Goal: Task Accomplishment & Management: Complete application form

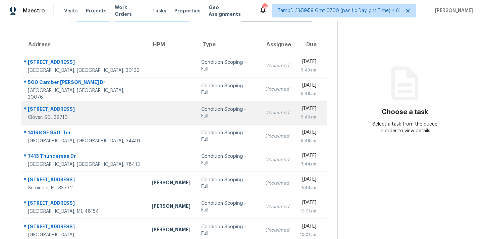
scroll to position [110, 0]
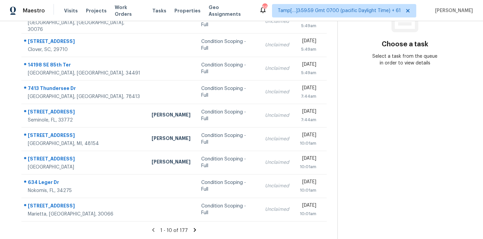
click at [194, 229] on icon at bounding box center [195, 230] width 2 height 4
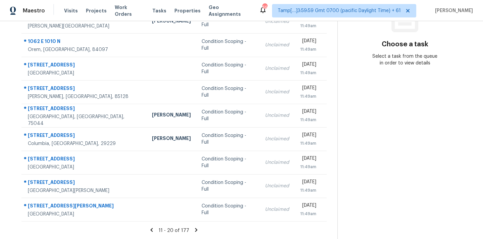
click at [194, 232] on icon at bounding box center [196, 230] width 6 height 6
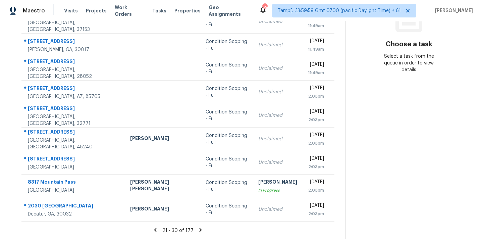
click at [200, 232] on icon at bounding box center [201, 230] width 2 height 4
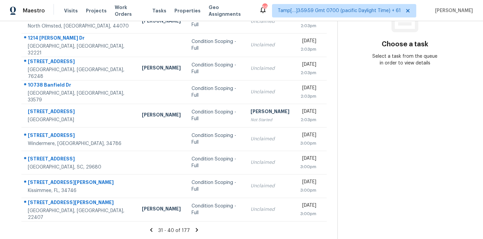
click at [196, 232] on icon at bounding box center [197, 230] width 2 height 4
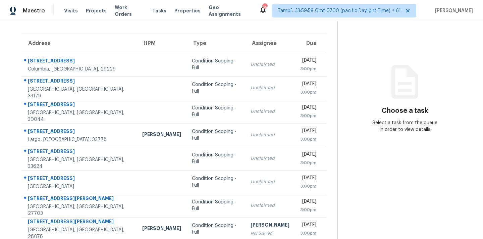
scroll to position [39, 0]
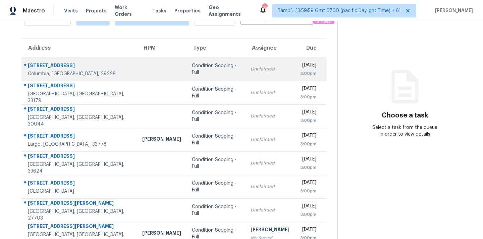
click at [220, 74] on td "Condition Scoping - Full" at bounding box center [216, 68] width 59 height 23
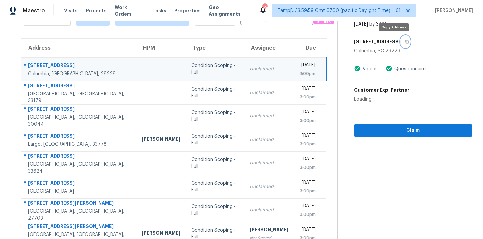
click at [405, 41] on icon "button" at bounding box center [407, 42] width 4 height 4
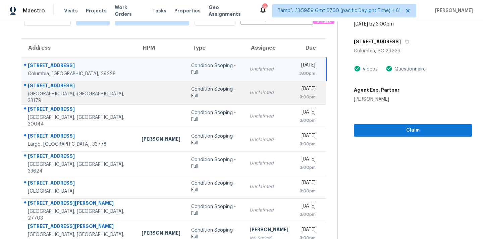
click at [255, 96] on td "Unclaimed" at bounding box center [269, 92] width 50 height 23
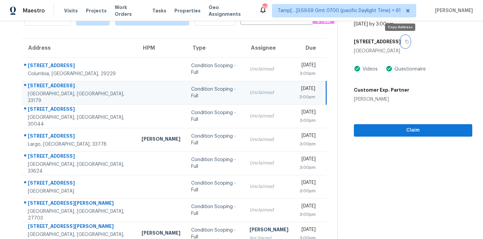
click at [405, 43] on icon "button" at bounding box center [407, 42] width 4 height 4
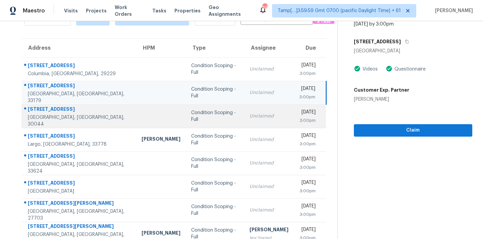
click at [250, 119] on div "Unclaimed" at bounding box center [269, 116] width 39 height 7
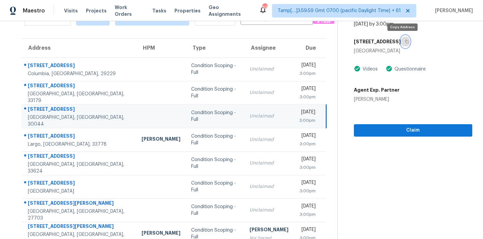
click at [405, 43] on button "button" at bounding box center [405, 42] width 9 height 12
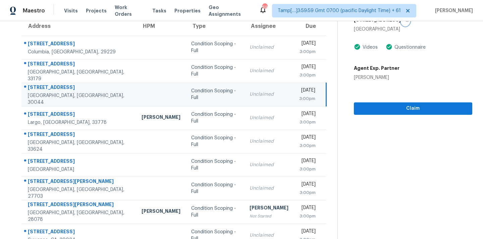
scroll to position [58, 0]
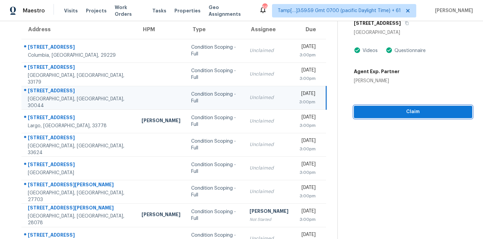
click at [391, 114] on span "Claim" at bounding box center [413, 112] width 108 height 8
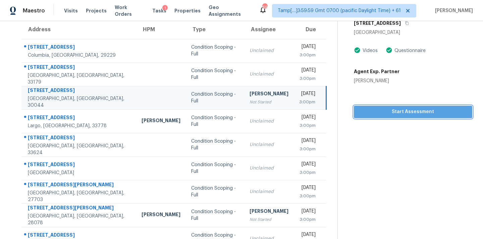
click at [391, 114] on span "Start Assessment" at bounding box center [413, 112] width 108 height 8
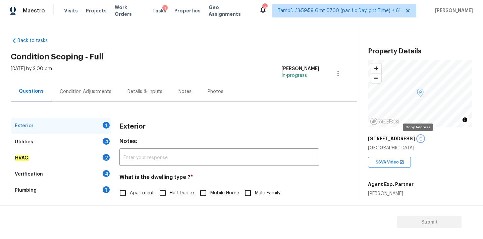
click at [419, 140] on icon "button" at bounding box center [421, 139] width 4 height 4
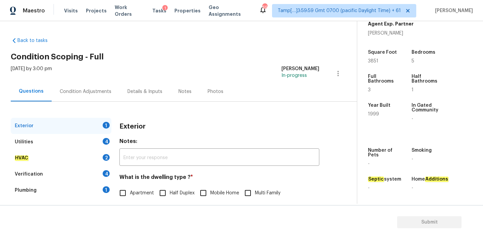
scroll to position [68, 0]
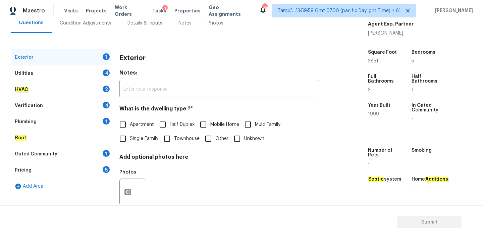
click at [153, 142] on span "Single Family" at bounding box center [144, 138] width 29 height 7
click at [130, 142] on input "Single Family" at bounding box center [123, 139] width 14 height 14
checkbox input "true"
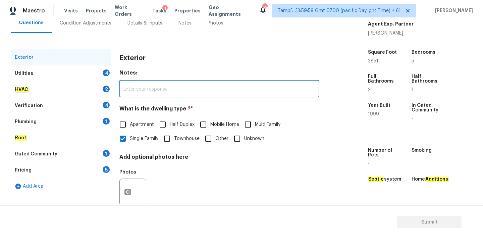
click at [251, 88] on input "text" at bounding box center [219, 90] width 200 height 16
click at [292, 89] on input "text" at bounding box center [219, 90] width 200 height 16
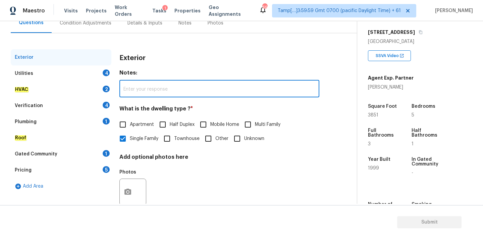
scroll to position [91, 0]
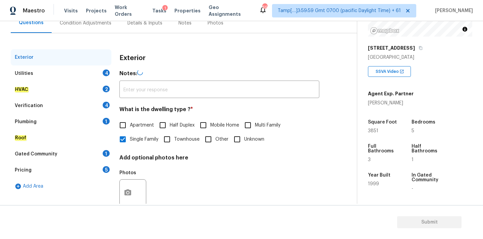
click at [66, 169] on div "Pricing 5" at bounding box center [61, 170] width 101 height 16
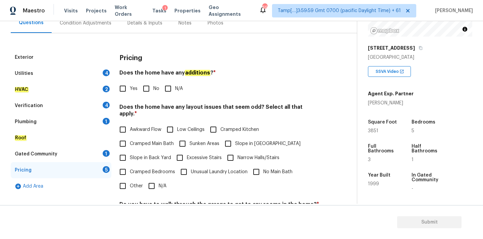
click at [157, 154] on span "Slope in Back Yard" at bounding box center [150, 157] width 41 height 7
click at [130, 154] on input "Slope in Back Yard" at bounding box center [123, 158] width 14 height 14
checkbox input "true"
click at [94, 74] on div "Utilities 4" at bounding box center [61, 73] width 101 height 16
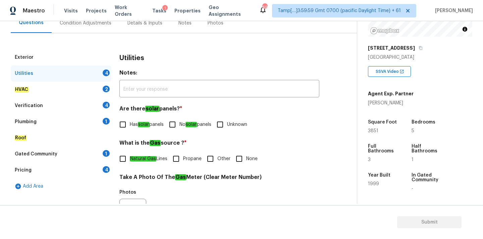
click at [174, 126] on input "No solar panels" at bounding box center [172, 124] width 14 height 14
checkbox input "true"
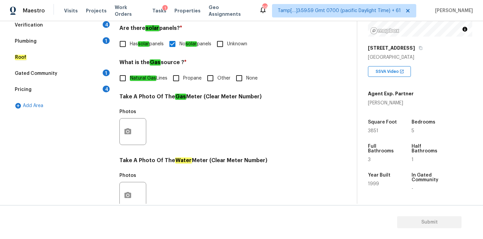
click at [139, 81] on em "Natural Gas" at bounding box center [143, 77] width 27 height 5
click at [130, 81] on input "Natural Gas Lines" at bounding box center [123, 78] width 14 height 14
checkbox input "true"
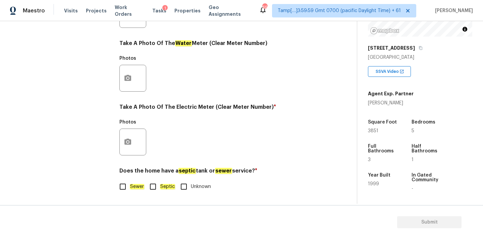
click at [130, 183] on span "Sewer" at bounding box center [137, 186] width 14 height 7
click at [130, 183] on input "Sewer" at bounding box center [123, 187] width 14 height 14
checkbox input "true"
click at [130, 145] on icon "button" at bounding box center [128, 142] width 8 height 8
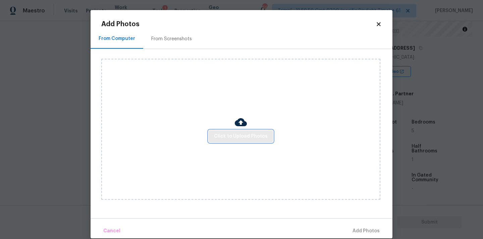
click at [222, 136] on span "Click to Upload Photos" at bounding box center [241, 136] width 54 height 8
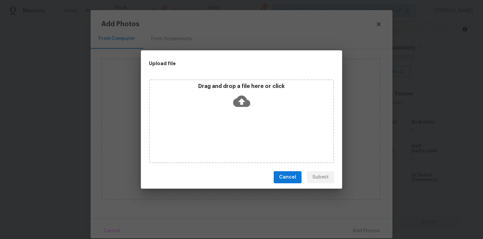
click at [240, 99] on icon at bounding box center [241, 101] width 17 height 11
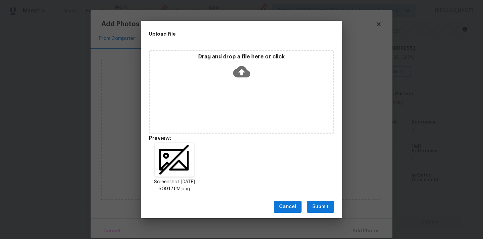
click at [320, 203] on span "Submit" at bounding box center [320, 207] width 16 height 8
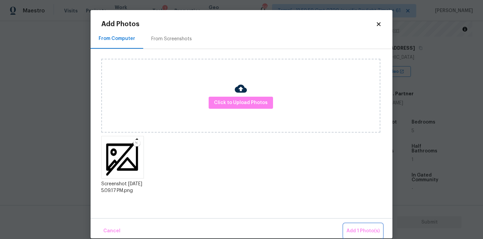
click at [356, 230] on span "Add 1 Photo(s)" at bounding box center [363, 231] width 33 height 8
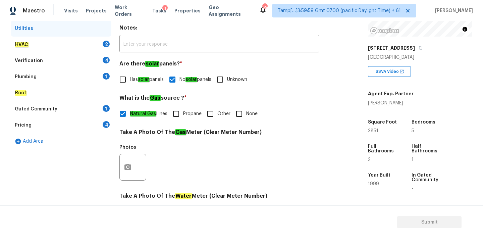
scroll to position [100, 0]
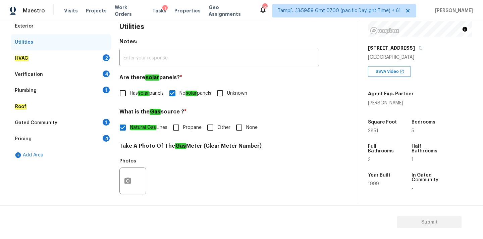
click at [56, 54] on div "HVAC 2" at bounding box center [61, 58] width 101 height 16
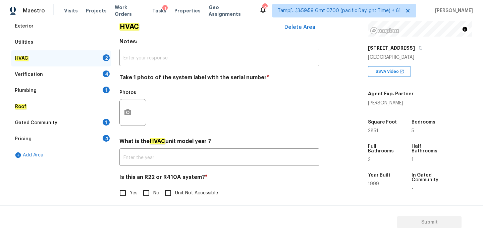
click at [151, 197] on input "No" at bounding box center [146, 193] width 14 height 14
checkbox input "true"
click at [124, 109] on icon "button" at bounding box center [128, 112] width 8 height 8
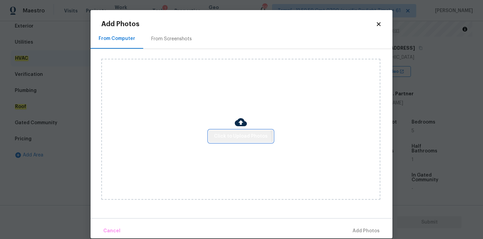
click at [216, 141] on button "Click to Upload Photos" at bounding box center [241, 136] width 64 height 12
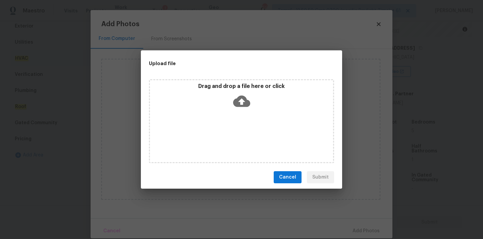
click at [240, 96] on icon at bounding box center [241, 101] width 17 height 11
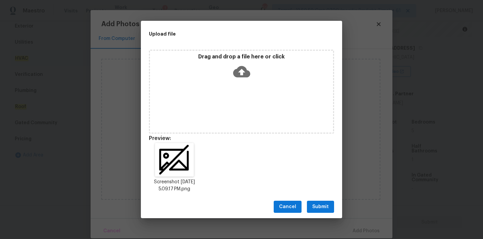
click at [324, 208] on span "Submit" at bounding box center [320, 207] width 16 height 8
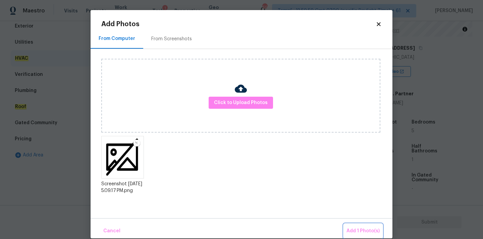
click at [353, 227] on span "Add 1 Photo(s)" at bounding box center [363, 231] width 33 height 8
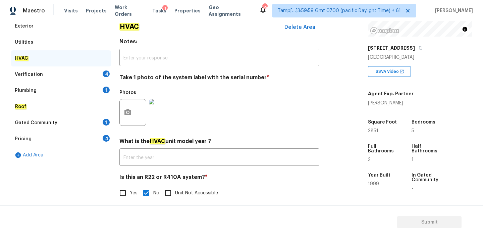
click at [55, 75] on div "Verification 4" at bounding box center [61, 74] width 101 height 16
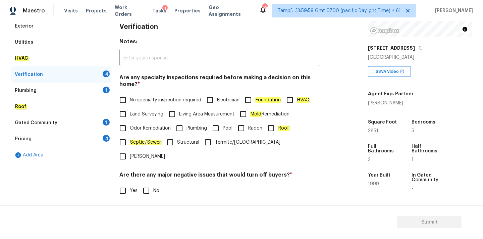
click at [122, 95] on input "No specialty inspection required" at bounding box center [123, 100] width 14 height 14
checkbox input "true"
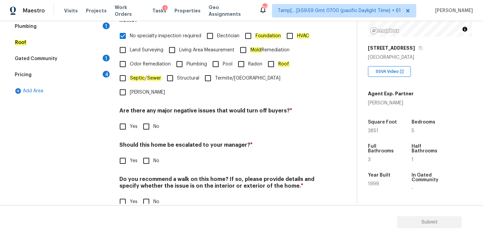
scroll to position [165, 0]
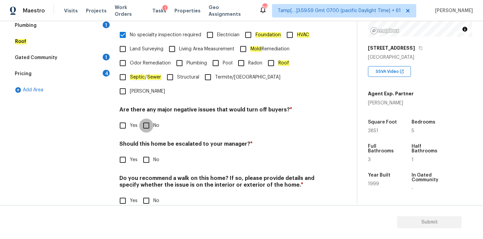
click at [145, 118] on input "No" at bounding box center [146, 125] width 14 height 14
checkbox input "true"
click at [143, 153] on input "No" at bounding box center [146, 160] width 14 height 14
checkbox input "true"
click at [149, 194] on input "No" at bounding box center [146, 201] width 14 height 14
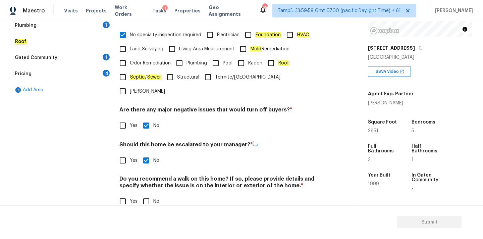
checkbox input "true"
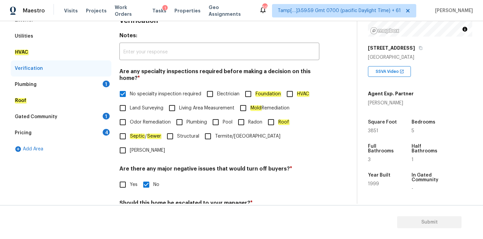
click at [69, 81] on div "Plumbing 1" at bounding box center [61, 85] width 101 height 16
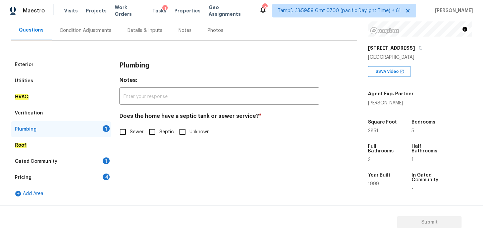
click at [134, 139] on div "Plumbing Notes: ​ Does the home have a septic tank or sewer service? * Sewer Se…" at bounding box center [219, 102] width 200 height 90
click at [134, 133] on em "Sewer" at bounding box center [137, 131] width 14 height 5
click at [130, 133] on input "Sewer" at bounding box center [123, 132] width 14 height 14
checkbox input "true"
click at [87, 159] on div "Gated Community 1" at bounding box center [61, 161] width 101 height 16
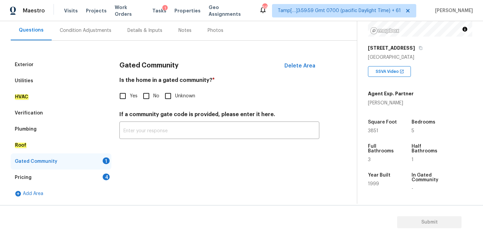
click at [147, 97] on input "No" at bounding box center [146, 96] width 14 height 14
checkbox input "true"
click at [94, 175] on div "Pricing 4" at bounding box center [61, 177] width 101 height 16
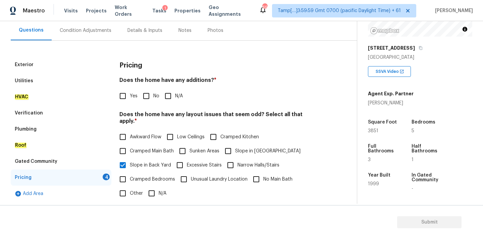
click at [148, 91] on input "No" at bounding box center [146, 96] width 14 height 14
checkbox input "true"
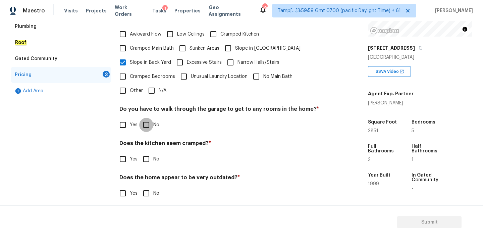
click at [147, 120] on input "No" at bounding box center [146, 125] width 14 height 14
checkbox input "true"
click at [149, 157] on input "No" at bounding box center [146, 159] width 14 height 14
checkbox input "true"
click at [149, 187] on input "No" at bounding box center [146, 194] width 14 height 14
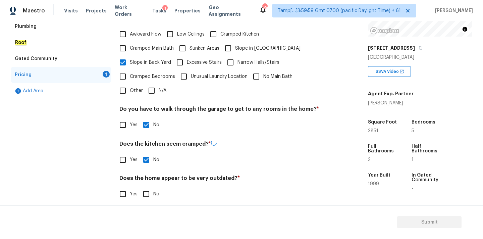
checkbox input "true"
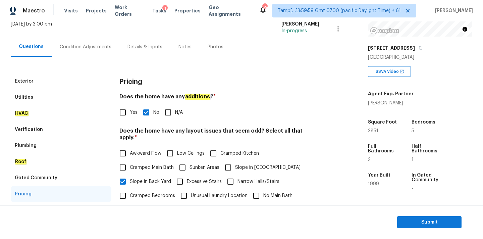
scroll to position [12, 0]
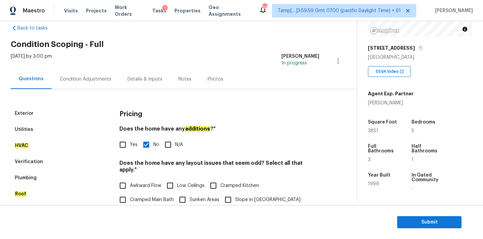
click at [93, 85] on div "Condition Adjustments" at bounding box center [86, 79] width 68 height 20
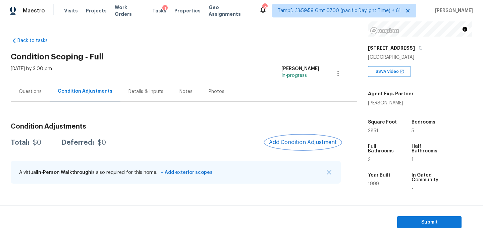
click at [283, 139] on span "Add Condition Adjustment" at bounding box center [303, 142] width 68 height 6
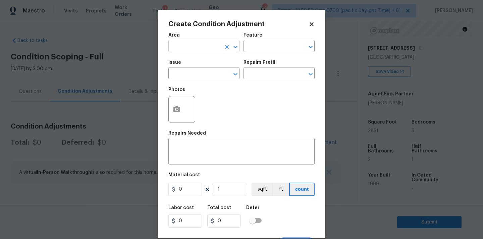
click at [199, 47] on input "text" at bounding box center [194, 47] width 52 height 10
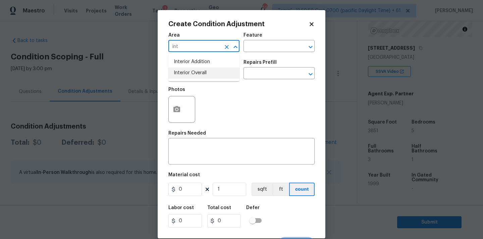
click at [199, 74] on li "Interior Overall" at bounding box center [203, 72] width 71 height 11
type input "Interior Overall"
click at [202, 76] on input "text" at bounding box center [194, 74] width 52 height 10
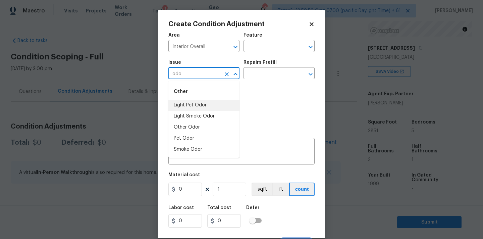
click at [200, 105] on li "Light Pet Odor" at bounding box center [203, 105] width 71 height 11
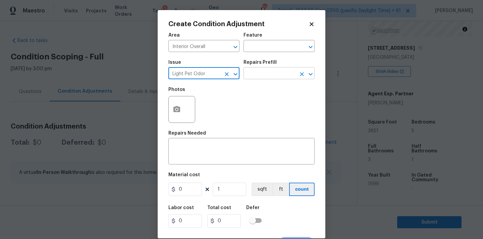
type input "Light Pet Odor"
click at [261, 77] on input "text" at bounding box center [270, 74] width 52 height 10
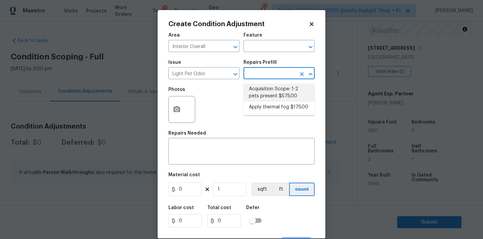
click at [263, 91] on li "Acquisition Scope: 1-2 pets present $575.00" at bounding box center [279, 93] width 71 height 18
type textarea "Acquisition Scope: 1-2 pets present"
type input "575"
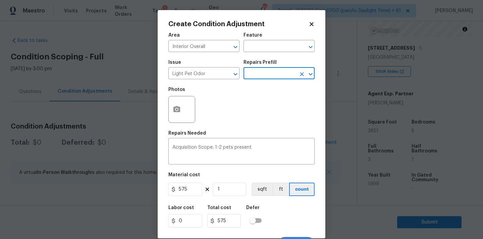
scroll to position [12, 0]
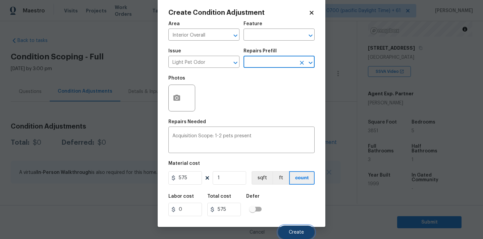
click at [291, 231] on span "Create" at bounding box center [296, 232] width 15 height 5
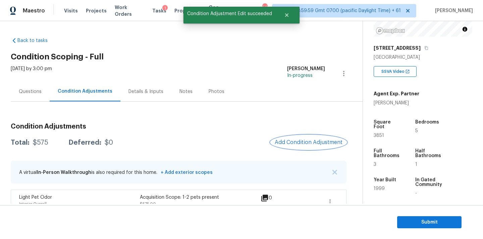
scroll to position [13, 0]
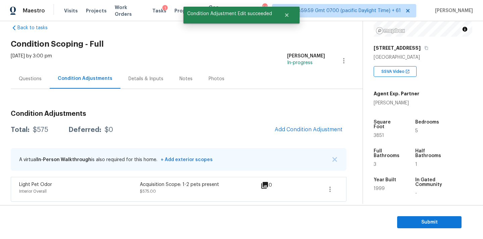
click at [289, 122] on span "Add Condition Adjustment" at bounding box center [309, 129] width 76 height 15
click at [290, 131] on span "Add Condition Adjustment" at bounding box center [309, 130] width 68 height 6
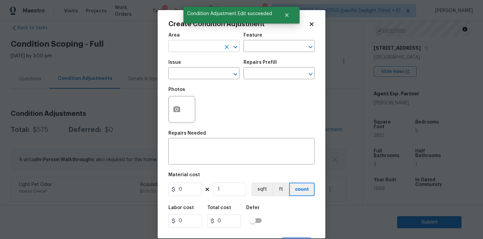
click at [186, 47] on input "text" at bounding box center [194, 47] width 52 height 10
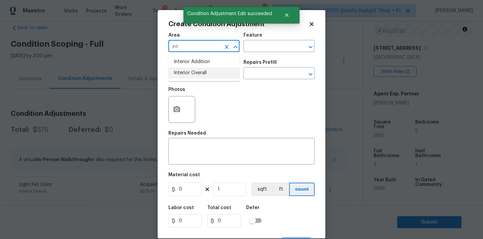
click at [184, 74] on li "Interior Overall" at bounding box center [203, 72] width 71 height 11
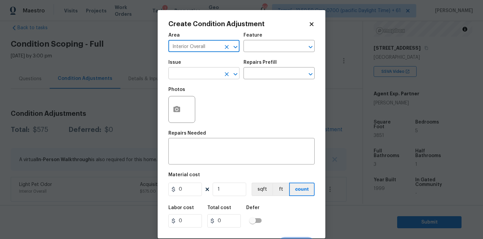
type input "Interior Overall"
click at [188, 76] on input "text" at bounding box center [194, 74] width 52 height 10
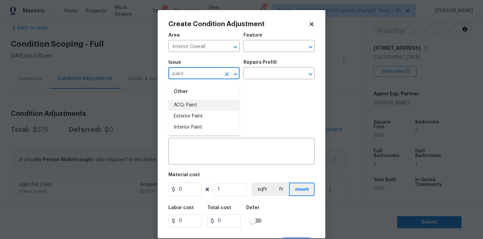
click at [192, 103] on li "ACQ: Paint" at bounding box center [203, 105] width 71 height 11
type input "ACQ: Paint"
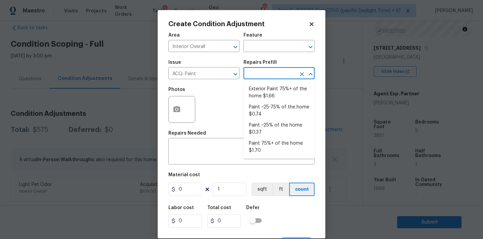
click at [265, 74] on input "text" at bounding box center [270, 74] width 52 height 10
click at [267, 128] on li "Paint ~25% of the home $0.37" at bounding box center [279, 129] width 71 height 18
type input "Acquisition"
type textarea "Acquisition Scope: ~25% of the home needs interior paint"
type input "0.37"
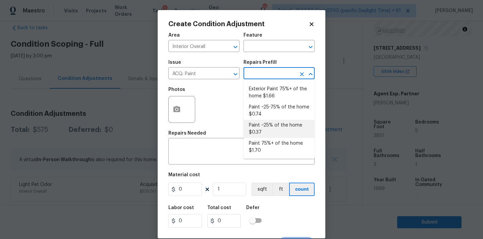
type input "0.37"
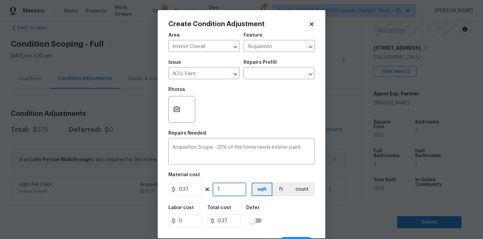
click at [232, 188] on input "1" at bounding box center [230, 189] width 34 height 13
click at [230, 189] on input "1" at bounding box center [230, 189] width 34 height 13
type input "5"
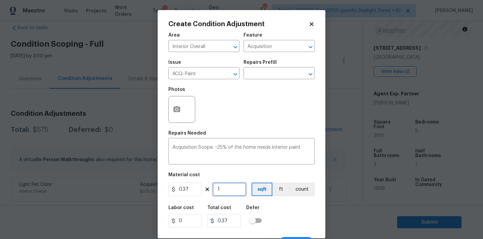
type input "1.85"
type input "52"
type input "19.24"
type input "521"
type input "192.77"
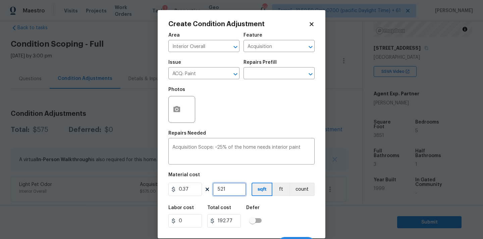
type input "5215"
type input "1929.55"
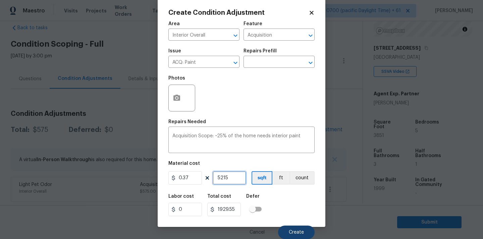
type input "5215"
click at [303, 230] on span "Create" at bounding box center [296, 232] width 15 height 5
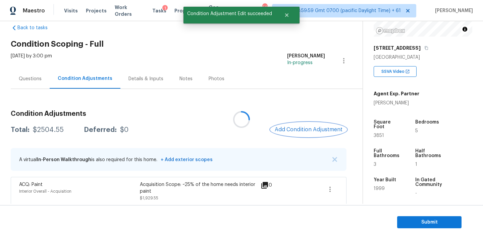
scroll to position [0, 0]
click at [304, 130] on span "Add Condition Adjustment" at bounding box center [309, 130] width 68 height 6
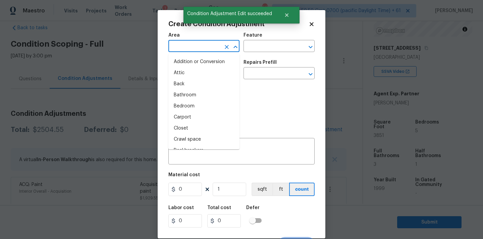
click at [202, 49] on input "text" at bounding box center [194, 47] width 52 height 10
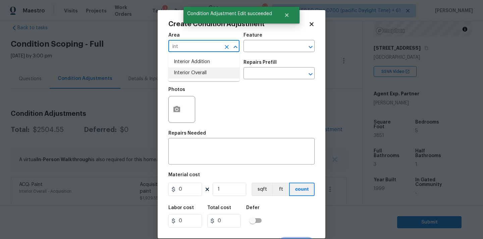
click at [205, 73] on li "Interior Overall" at bounding box center [203, 72] width 71 height 11
type input "Interior Overall"
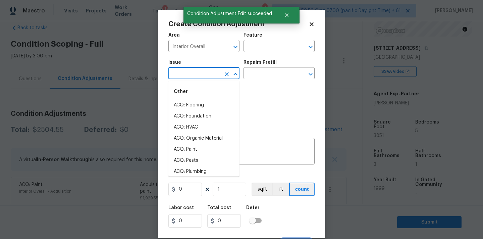
click at [205, 73] on input "text" at bounding box center [194, 74] width 52 height 10
click at [204, 104] on li "ACQ: Flooring" at bounding box center [203, 105] width 71 height 11
type input "ACQ: Flooring"
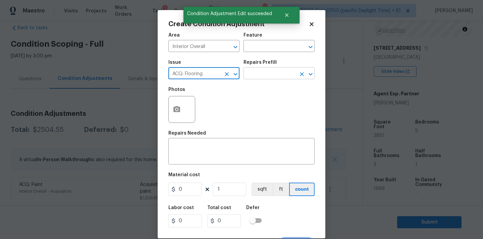
click at [260, 74] on input "text" at bounding box center [270, 74] width 52 height 10
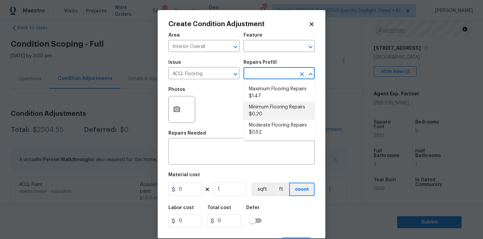
click at [263, 109] on li "Minimum Flooring Repairs $0.20" at bounding box center [279, 111] width 71 height 18
type input "Acquisition"
type textarea "Acquisition Scope: Minimum flooring repairs"
type input "0.2"
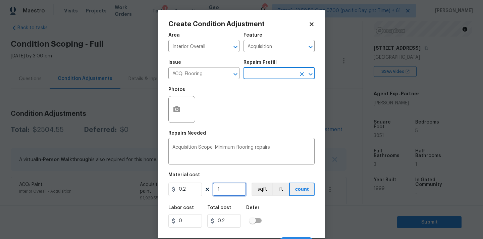
click at [228, 190] on input "1" at bounding box center [230, 189] width 34 height 13
type input "5"
type input "1"
type input "52"
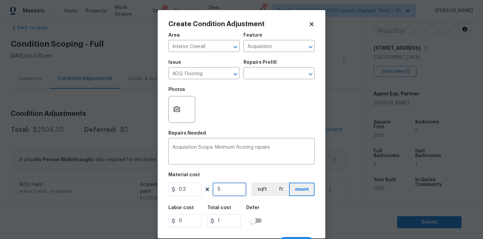
type input "10.4"
type input "521"
type input "104.2"
type input "5215"
type input "1043"
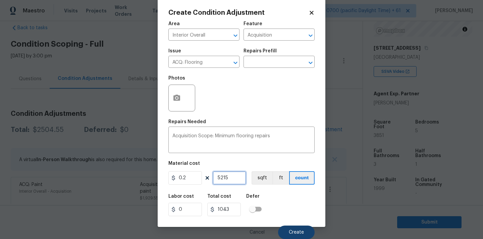
type input "5215"
click at [297, 231] on span "Create" at bounding box center [296, 232] width 15 height 5
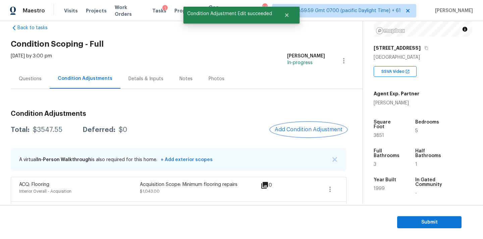
scroll to position [66, 0]
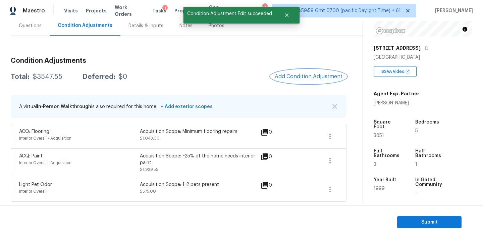
click at [297, 81] on button "Add Condition Adjustment" at bounding box center [309, 76] width 76 height 14
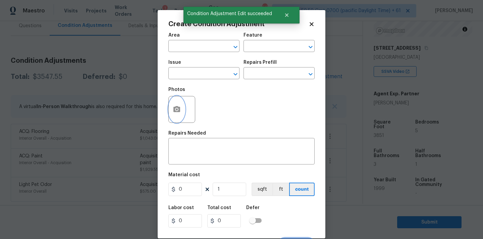
click at [181, 110] on button "button" at bounding box center [177, 109] width 16 height 26
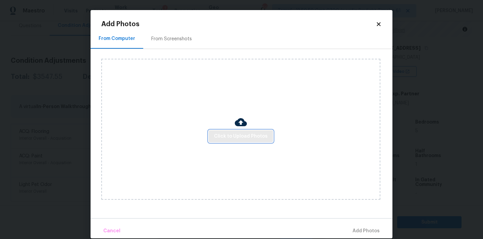
click at [224, 135] on span "Click to Upload Photos" at bounding box center [241, 136] width 54 height 8
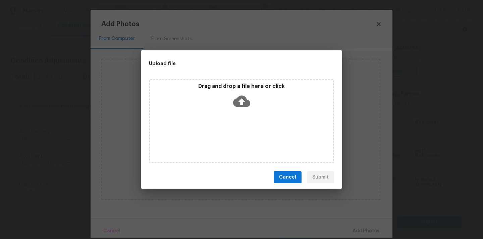
click at [240, 108] on icon at bounding box center [241, 101] width 17 height 17
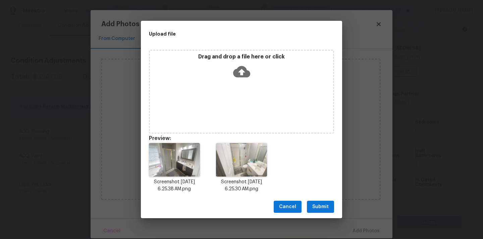
click at [328, 212] on button "Submit" at bounding box center [320, 207] width 27 height 12
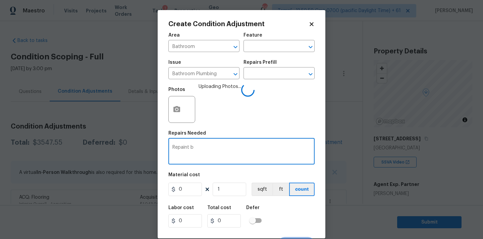
scroll to position [91, 0]
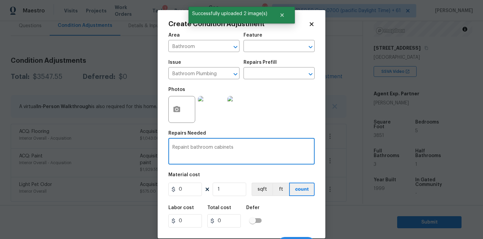
type textarea "Repaint bathroom cabinets"
click at [191, 190] on input "0" at bounding box center [185, 189] width 34 height 13
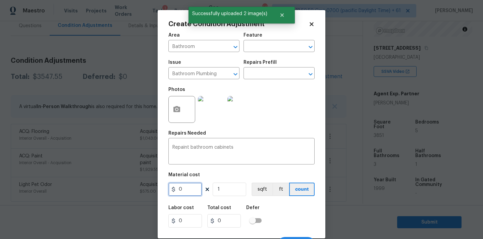
click at [191, 190] on input "0" at bounding box center [185, 189] width 34 height 13
type input "1000"
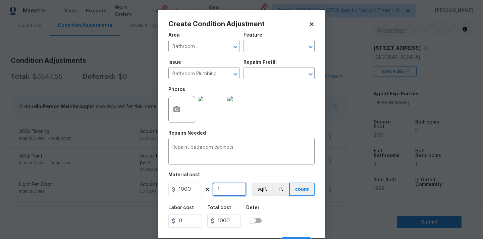
scroll to position [12, 0]
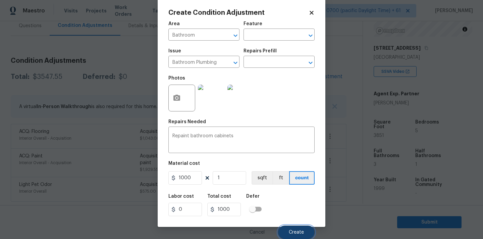
click at [291, 229] on button "Create" at bounding box center [296, 231] width 37 height 13
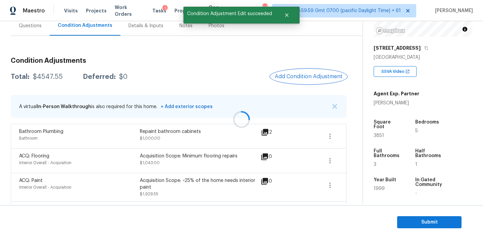
scroll to position [0, 0]
click at [293, 77] on span "Add Condition Adjustment" at bounding box center [309, 76] width 68 height 6
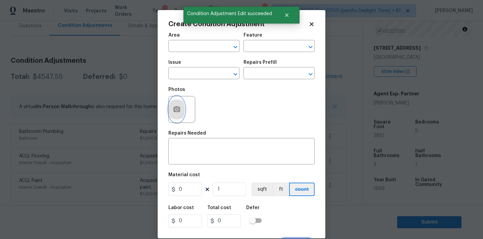
click at [170, 110] on button "button" at bounding box center [177, 109] width 16 height 26
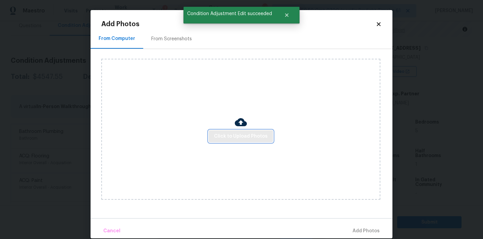
click at [233, 137] on span "Click to Upload Photos" at bounding box center [241, 136] width 54 height 8
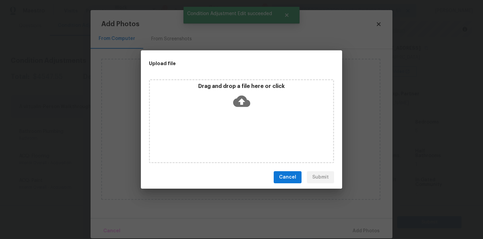
click at [248, 98] on icon at bounding box center [241, 101] width 17 height 17
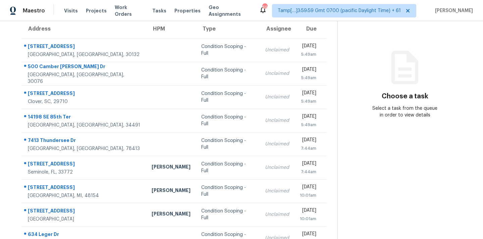
scroll to position [110, 0]
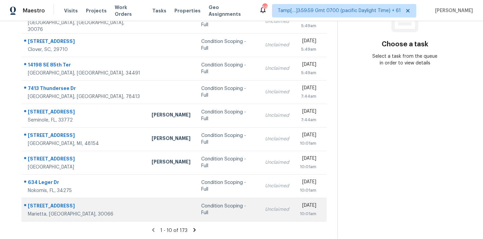
click at [203, 211] on div "Condition Scoping - Full" at bounding box center [227, 209] width 53 height 13
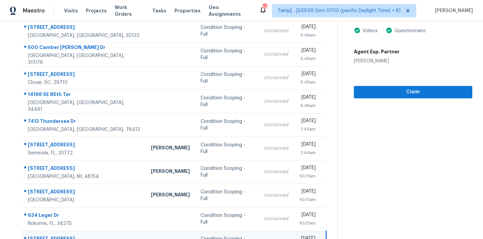
scroll to position [43, 0]
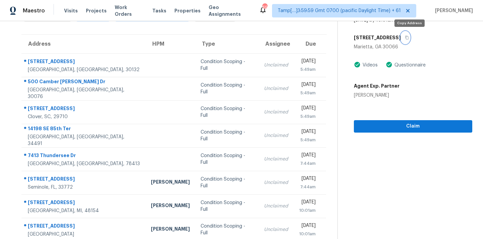
click at [409, 38] on icon "button" at bounding box center [406, 38] width 3 height 4
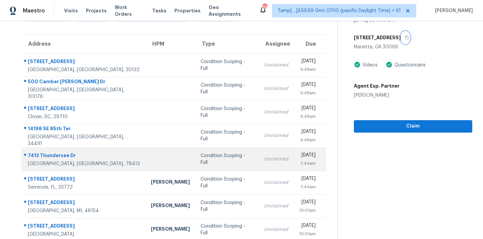
scroll to position [110, 0]
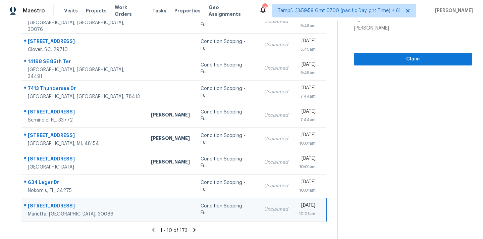
click at [194, 230] on icon at bounding box center [195, 230] width 2 height 4
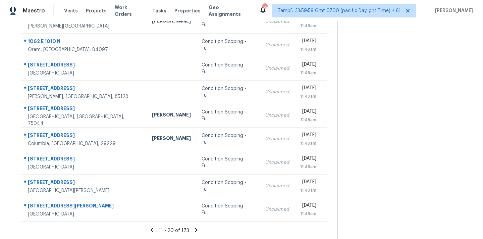
click at [194, 229] on icon at bounding box center [196, 230] width 6 height 6
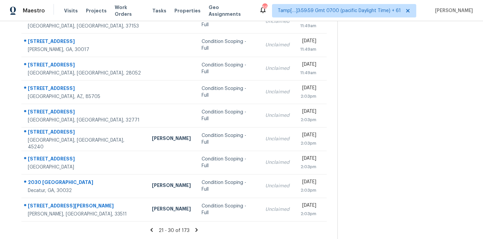
click at [194, 229] on icon at bounding box center [197, 230] width 6 height 6
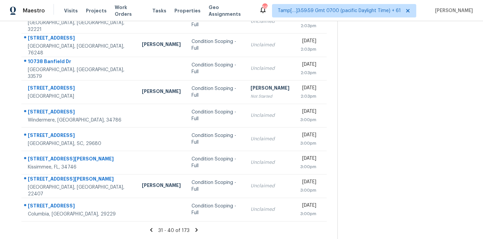
click at [194, 229] on icon at bounding box center [197, 230] width 6 height 6
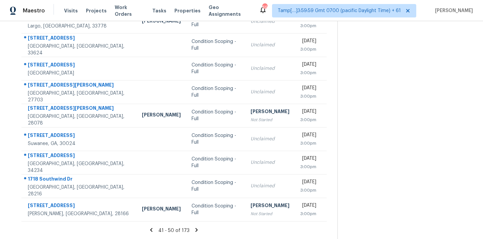
click at [194, 229] on icon at bounding box center [197, 230] width 6 height 6
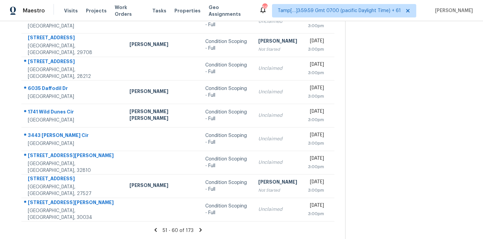
click at [198, 229] on icon at bounding box center [201, 230] width 6 height 6
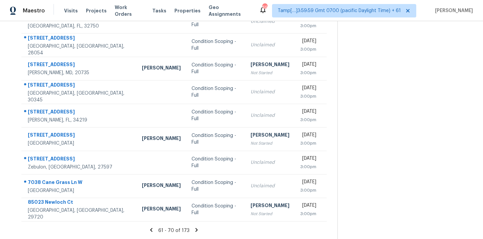
click at [194, 229] on icon at bounding box center [197, 230] width 6 height 6
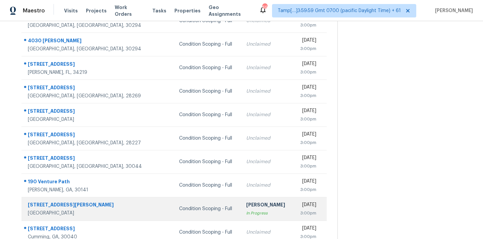
scroll to position [110, 0]
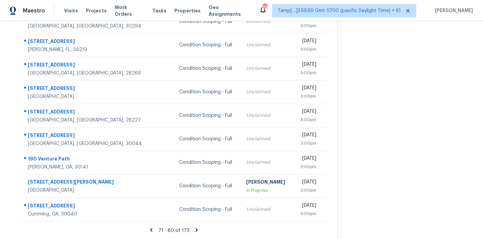
click at [195, 232] on icon at bounding box center [197, 230] width 6 height 6
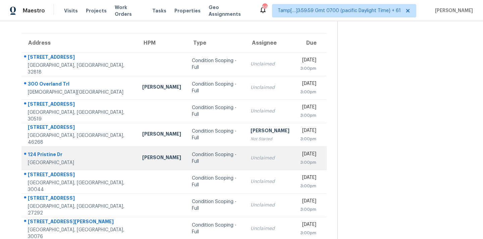
scroll to position [43, 0]
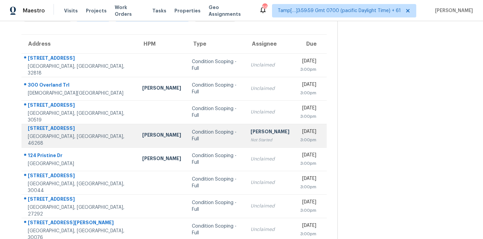
click at [251, 140] on div "Not Started" at bounding box center [270, 140] width 39 height 7
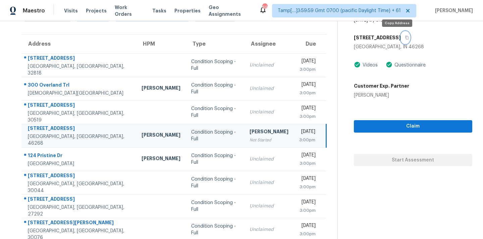
click at [405, 37] on icon "button" at bounding box center [407, 38] width 4 height 4
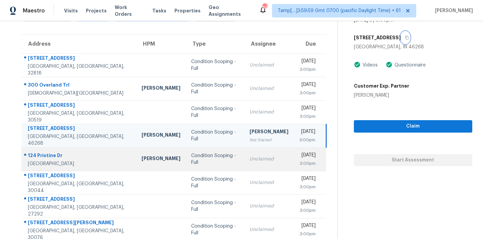
scroll to position [110, 0]
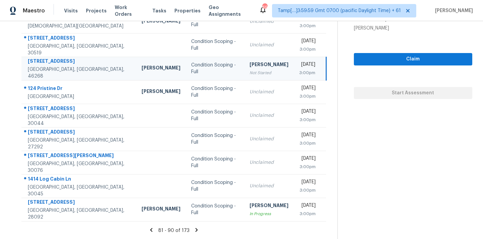
click at [194, 229] on icon at bounding box center [197, 230] width 6 height 6
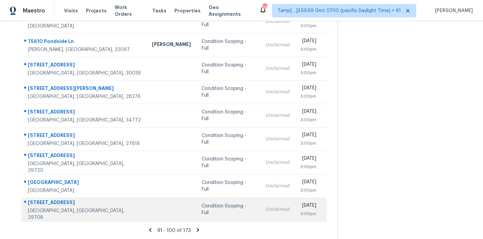
click at [207, 211] on div "Condition Scoping - Full" at bounding box center [228, 209] width 53 height 13
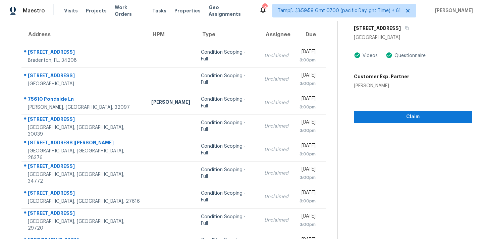
scroll to position [29, 0]
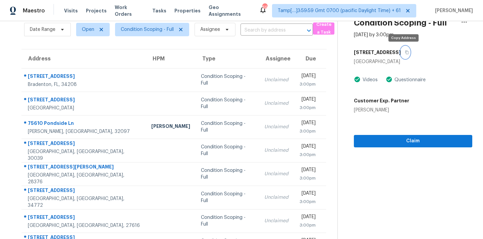
click at [405, 53] on icon "button" at bounding box center [407, 52] width 4 height 4
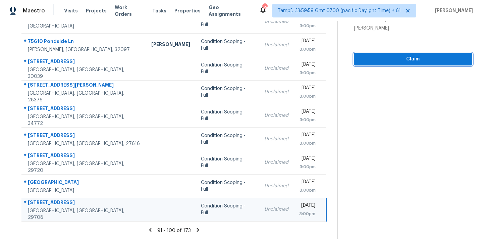
click at [391, 58] on span "Claim" at bounding box center [413, 59] width 108 height 8
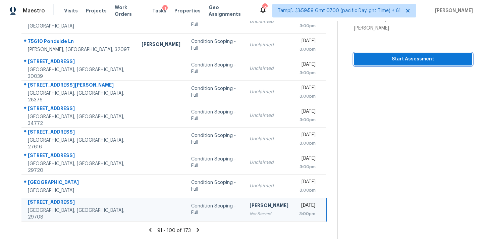
click at [411, 58] on span "Start Assessment" at bounding box center [413, 59] width 108 height 8
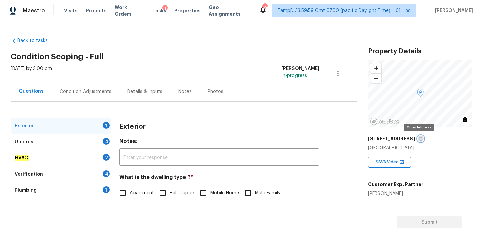
click at [419, 139] on icon "button" at bounding box center [421, 139] width 4 height 4
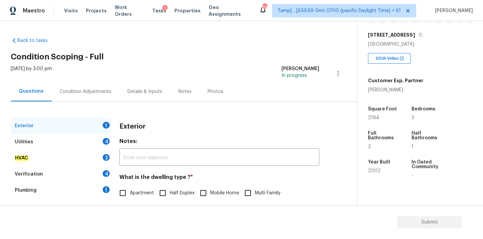
scroll to position [84, 0]
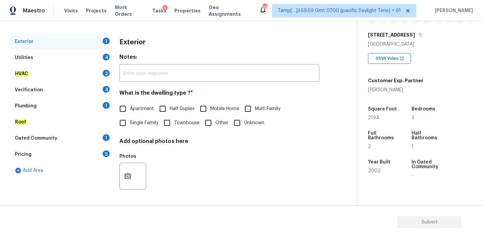
click at [142, 121] on span "Single Family" at bounding box center [144, 122] width 29 height 7
click at [130, 121] on input "Single Family" at bounding box center [123, 123] width 14 height 14
checkbox input "true"
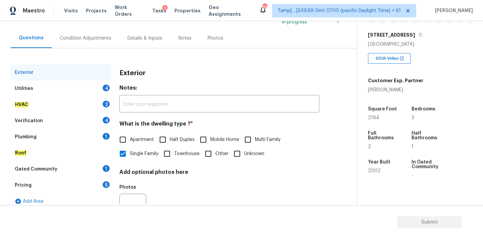
click at [100, 43] on div "Condition Adjustments" at bounding box center [86, 38] width 68 height 20
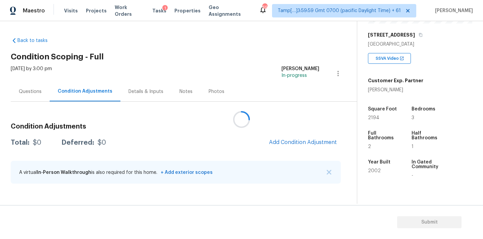
click at [288, 146] on div at bounding box center [241, 119] width 483 height 239
click at [290, 145] on span "Add Condition Adjustment" at bounding box center [303, 142] width 68 height 6
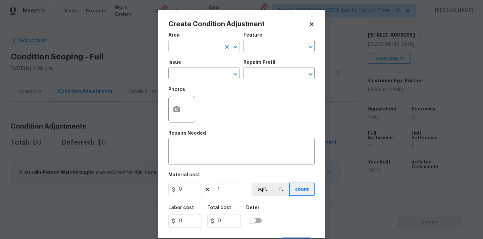
click at [194, 47] on input "text" at bounding box center [194, 47] width 52 height 10
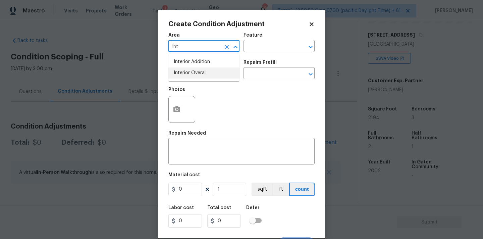
click at [194, 75] on li "Interior Overall" at bounding box center [203, 72] width 71 height 11
type input "Interior Overall"
click at [194, 75] on input "text" at bounding box center [194, 74] width 52 height 10
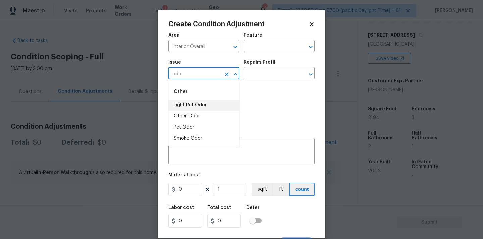
click at [195, 106] on li "Light Pet Odor" at bounding box center [203, 105] width 71 height 11
type input "Light Pet Odor"
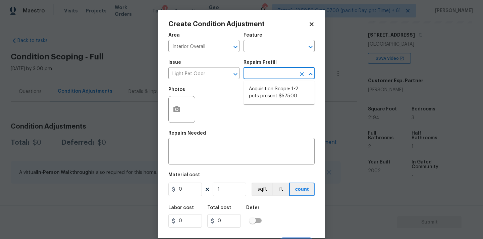
click at [265, 75] on input "text" at bounding box center [270, 74] width 52 height 10
click at [265, 98] on li "Acquisition Scope: 1-2 pets present $575.00" at bounding box center [279, 93] width 71 height 18
type textarea "Acquisition Scope: 1-2 pets present"
type input "575"
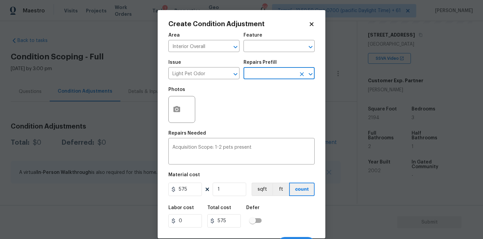
scroll to position [12, 0]
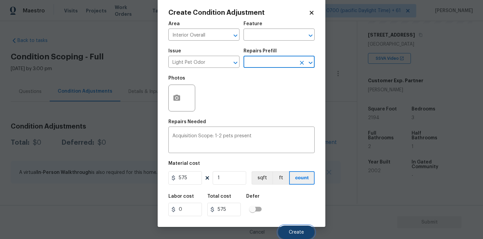
click at [293, 227] on button "Create" at bounding box center [296, 231] width 37 height 13
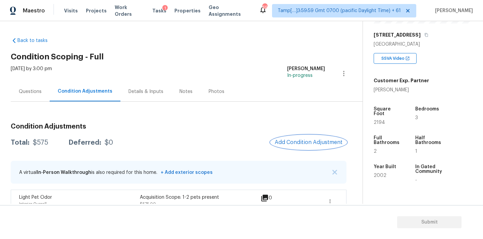
scroll to position [13, 0]
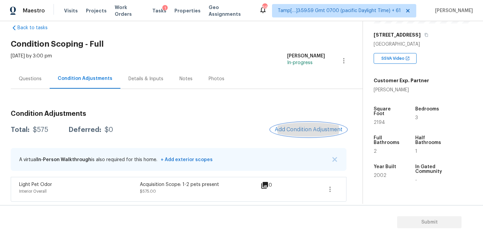
click at [286, 127] on span "Add Condition Adjustment" at bounding box center [309, 130] width 68 height 6
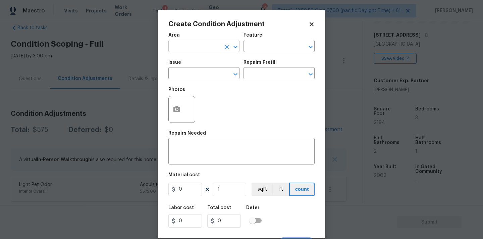
click at [210, 50] on input "text" at bounding box center [194, 47] width 52 height 10
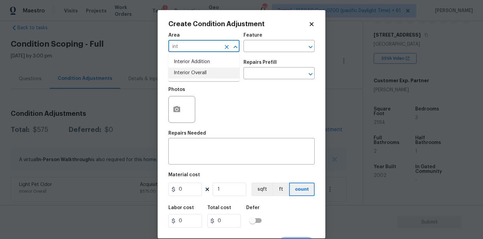
click at [209, 77] on li "Interior Overall" at bounding box center [203, 72] width 71 height 11
type input "Interior Overall"
click at [209, 77] on input "text" at bounding box center [194, 74] width 52 height 10
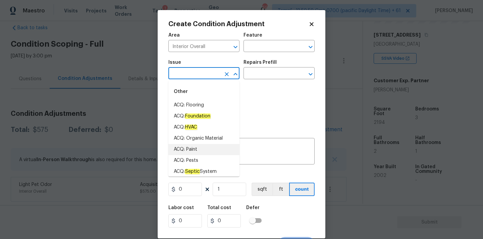
click at [195, 147] on li "ACQ: Paint" at bounding box center [203, 149] width 71 height 11
type input "ACQ: Paint"
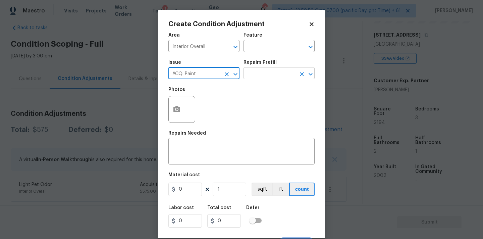
click at [265, 76] on input "text" at bounding box center [270, 74] width 52 height 10
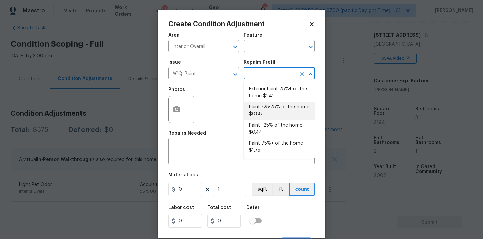
click at [266, 107] on li "Paint ~25-75% of the home $0.88" at bounding box center [279, 111] width 71 height 18
type input "Acquisition"
type textarea "Acquisition Scope: ~25 - 75% of the home needs interior paint"
type input "0.88"
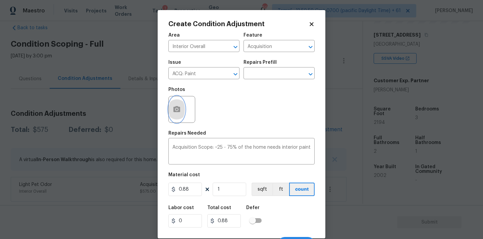
click at [177, 108] on circle "button" at bounding box center [177, 109] width 2 height 2
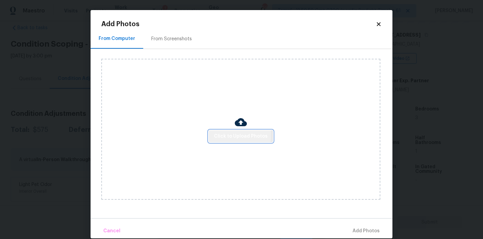
click at [227, 135] on span "Click to Upload Photos" at bounding box center [241, 136] width 54 height 8
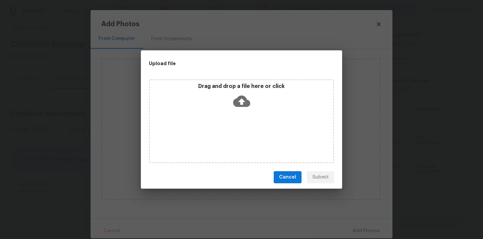
click at [240, 104] on icon at bounding box center [241, 101] width 17 height 11
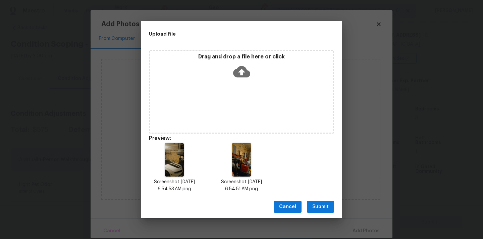
click at [322, 208] on span "Submit" at bounding box center [320, 207] width 16 height 8
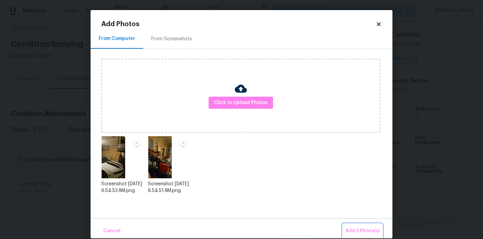
click at [363, 227] on span "Add 2 Photo(s)" at bounding box center [363, 231] width 34 height 8
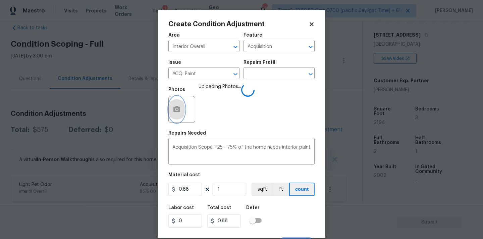
click at [178, 111] on icon "button" at bounding box center [176, 109] width 7 height 6
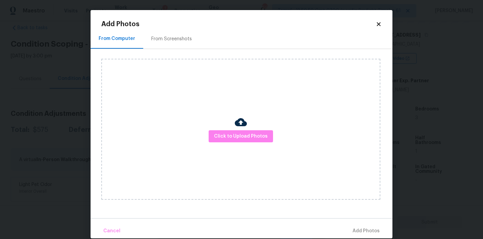
click at [164, 44] on div "From Screenshots" at bounding box center [171, 39] width 57 height 20
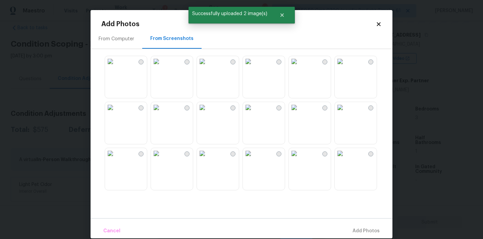
click at [300, 111] on img at bounding box center [294, 107] width 11 height 11
click at [162, 111] on img at bounding box center [156, 105] width 11 height 11
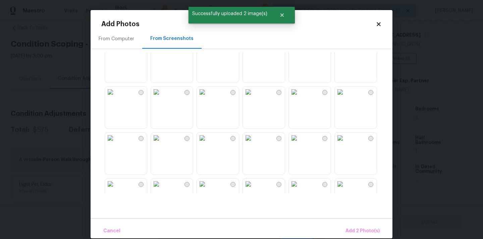
scroll to position [248, 0]
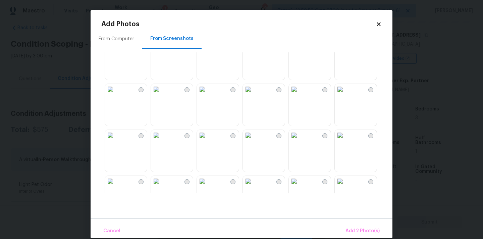
click at [208, 95] on img at bounding box center [202, 89] width 11 height 11
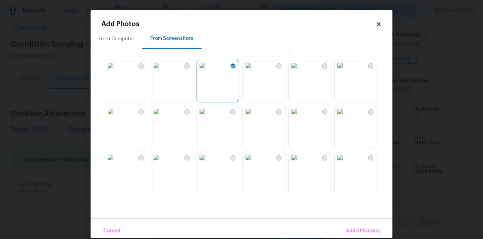
scroll to position [297, 0]
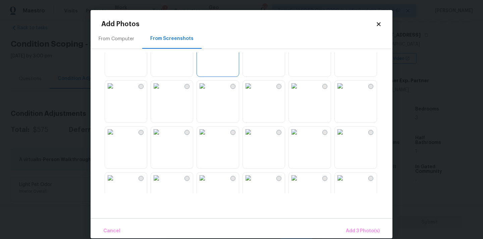
click at [162, 91] on img at bounding box center [156, 86] width 11 height 11
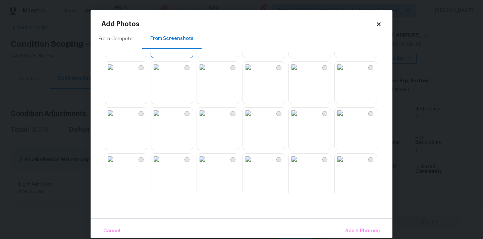
scroll to position [337, 0]
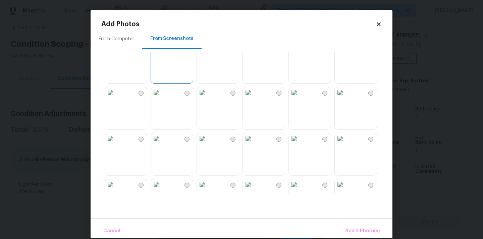
click at [254, 98] on img at bounding box center [248, 92] width 11 height 11
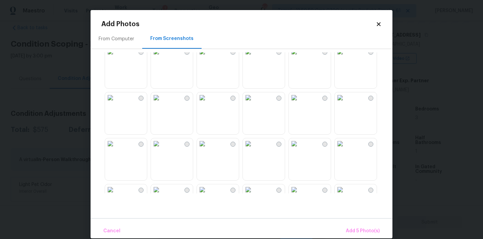
scroll to position [562, 0]
click at [208, 57] on img at bounding box center [202, 51] width 11 height 11
click at [162, 102] on img at bounding box center [156, 97] width 11 height 11
click at [254, 104] on img at bounding box center [248, 98] width 11 height 11
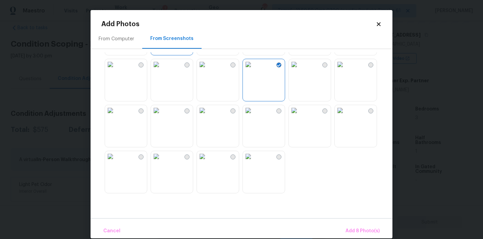
click at [300, 116] on img at bounding box center [294, 110] width 11 height 11
click at [346, 116] on img at bounding box center [340, 110] width 11 height 11
click at [358, 232] on span "Add 10 Photo(s)" at bounding box center [361, 231] width 37 height 8
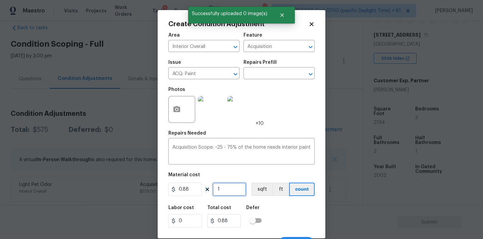
click at [225, 191] on input "1" at bounding box center [230, 189] width 34 height 13
type input "2"
type input "1.76"
type input "21"
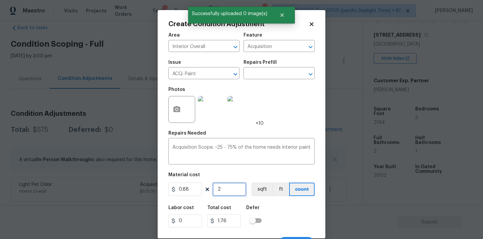
type input "18.48"
type input "219"
type input "192.72"
type input "2194"
type input "1930.72"
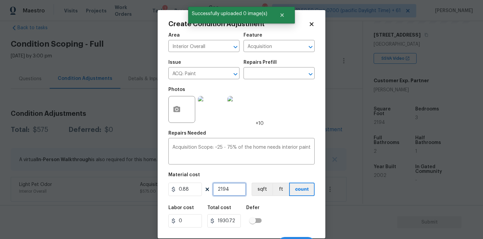
type input "2194"
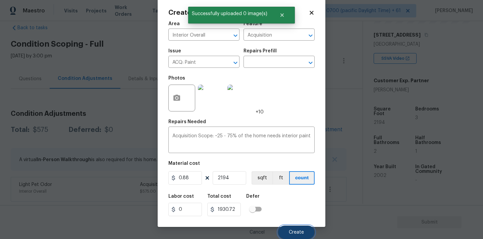
click at [290, 225] on button "Create" at bounding box center [296, 231] width 37 height 13
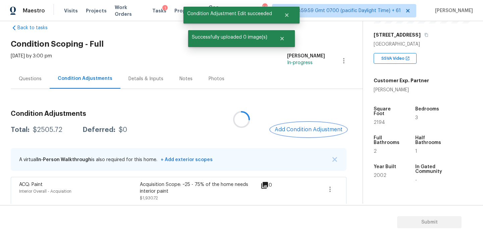
scroll to position [0, 0]
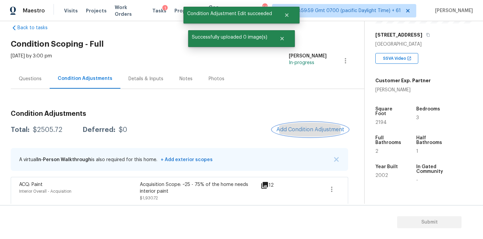
click at [296, 127] on span "Add Condition Adjustment" at bounding box center [310, 130] width 68 height 6
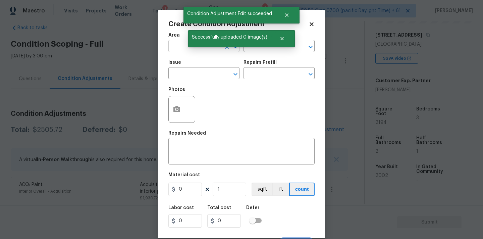
click at [183, 47] on input "text" at bounding box center [194, 47] width 52 height 10
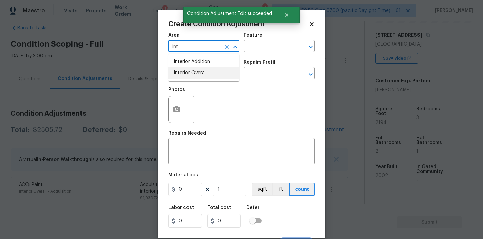
click at [185, 71] on li "Interior Overall" at bounding box center [203, 72] width 71 height 11
type input "Interior Overall"
click at [192, 71] on input "text" at bounding box center [194, 74] width 52 height 10
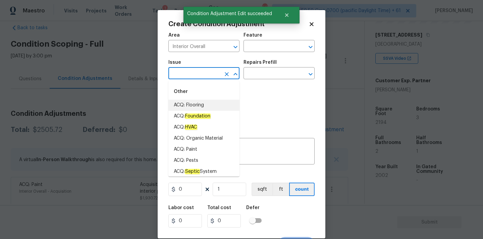
click at [199, 102] on li "ACQ: Flooring" at bounding box center [203, 105] width 71 height 11
type input "ACQ: Flooring"
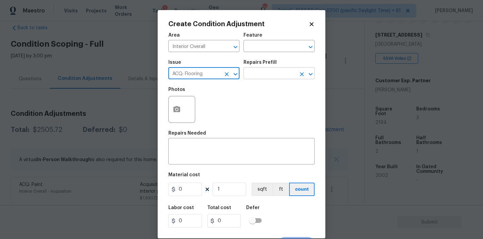
click at [264, 75] on input "text" at bounding box center [270, 74] width 52 height 10
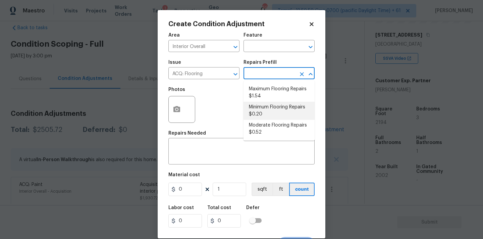
click at [264, 110] on li "Minimum Flooring Repairs $0.20" at bounding box center [279, 111] width 71 height 18
type input "Acquisition"
type textarea "Acquisition Scope: Minimum flooring repairs"
type input "0.2"
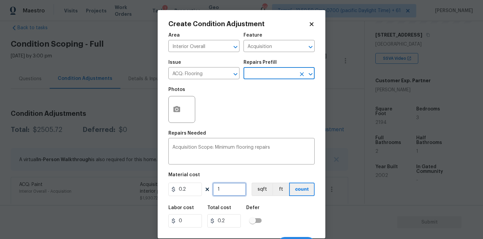
click at [228, 189] on input "1" at bounding box center [230, 189] width 34 height 13
type input "2"
type input "0.4"
type input "21"
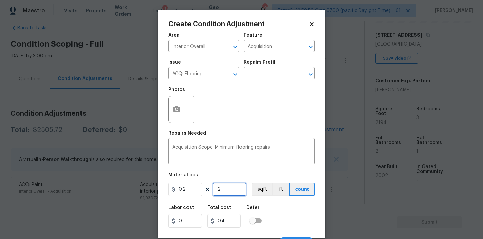
type input "4.2"
type input "219"
type input "43.8"
type input "2194"
type input "438.8"
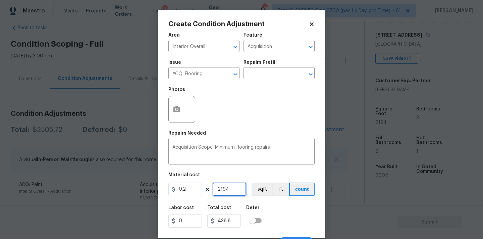
scroll to position [12, 0]
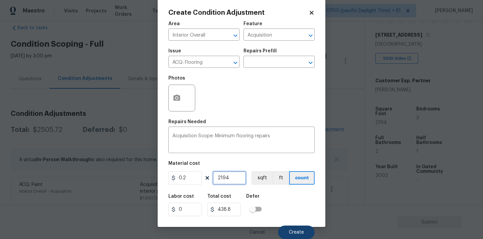
type input "2194"
click at [292, 229] on button "Create" at bounding box center [296, 231] width 37 height 13
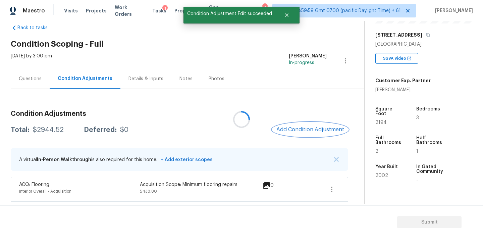
scroll to position [0, 0]
click at [295, 133] on button "Add Condition Adjustment" at bounding box center [310, 129] width 76 height 14
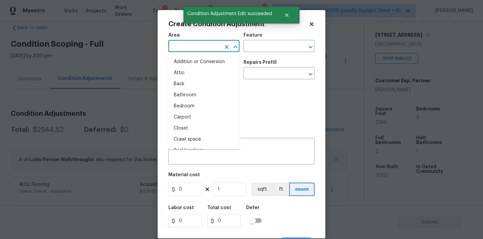
click at [199, 48] on input "text" at bounding box center [194, 47] width 52 height 10
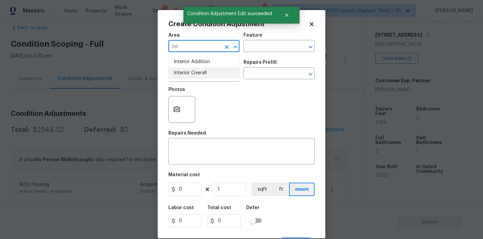
click at [201, 70] on li "Interior Overall" at bounding box center [203, 72] width 71 height 11
type input "Interior Overall"
click at [202, 76] on input "text" at bounding box center [194, 74] width 52 height 10
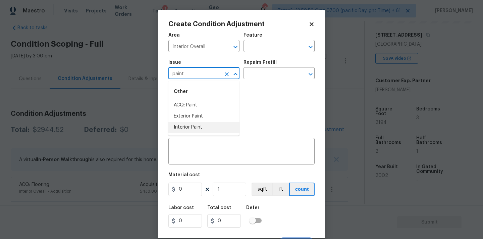
click at [207, 127] on li "Interior Paint" at bounding box center [203, 127] width 71 height 11
type input "Interior Paint"
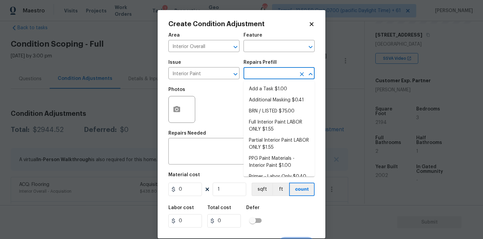
click at [259, 74] on input "text" at bounding box center [270, 74] width 52 height 10
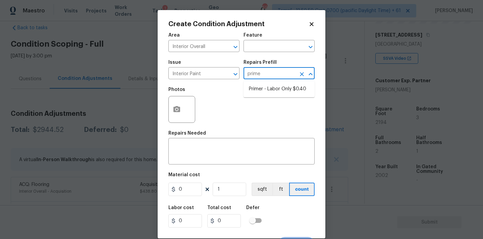
type input "primer"
click at [257, 85] on li "Primer - Labor Only $0.40" at bounding box center [279, 89] width 71 height 11
type input "Overall Paint"
type textarea "Interior primer - PRIMER PROVIDED BY OPENDOOR - All nails, screws, drywall anch…"
type input "0.4"
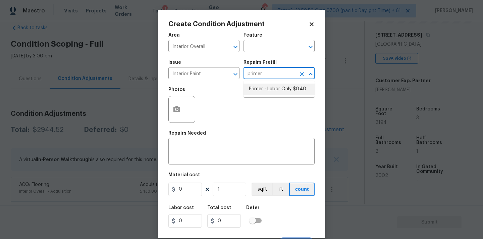
type input "0.4"
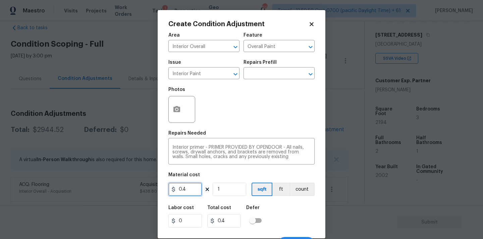
click at [193, 191] on input "0.4" at bounding box center [185, 189] width 34 height 13
type input "200"
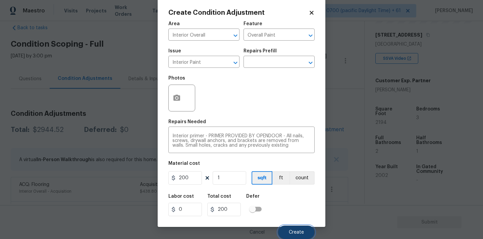
click at [296, 233] on span "Create" at bounding box center [296, 232] width 15 height 5
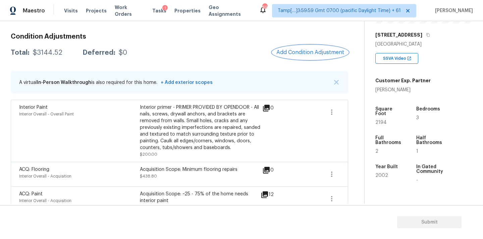
scroll to position [85, 0]
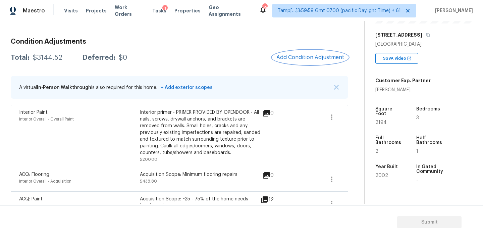
click at [304, 57] on span "Add Condition Adjustment" at bounding box center [310, 57] width 68 height 6
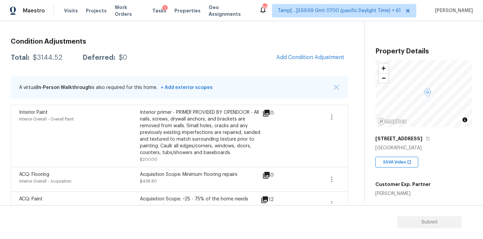
scroll to position [73, 0]
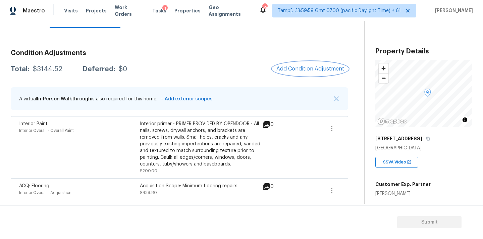
click at [292, 71] on span "Add Condition Adjustment" at bounding box center [310, 69] width 68 height 6
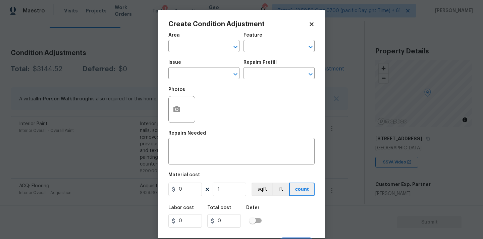
click at [184, 105] on div at bounding box center [181, 109] width 27 height 27
click at [180, 113] on icon "button" at bounding box center [177, 109] width 8 height 8
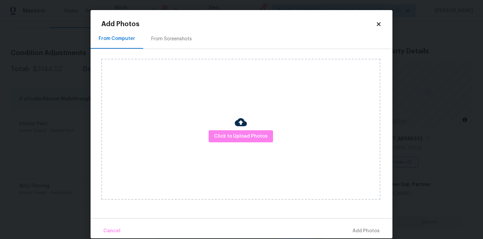
click at [248, 130] on div "Click to Upload Photos" at bounding box center [240, 129] width 279 height 141
click at [247, 139] on span "Click to Upload Photos" at bounding box center [241, 136] width 54 height 8
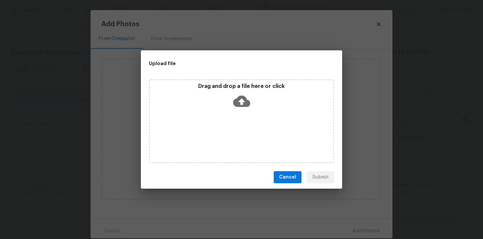
click at [247, 97] on icon at bounding box center [241, 101] width 17 height 17
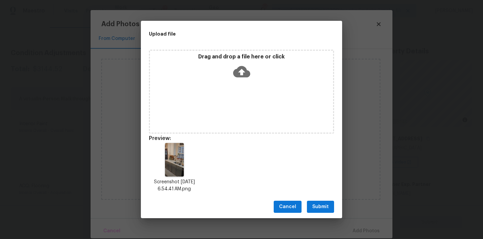
click at [327, 206] on span "Submit" at bounding box center [320, 207] width 16 height 8
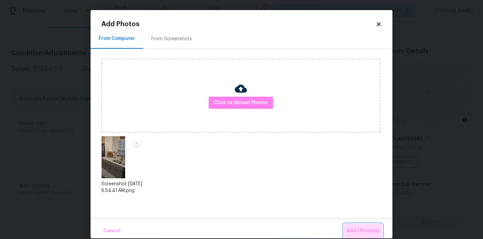
click at [359, 228] on span "Add 1 Photo(s)" at bounding box center [363, 231] width 33 height 8
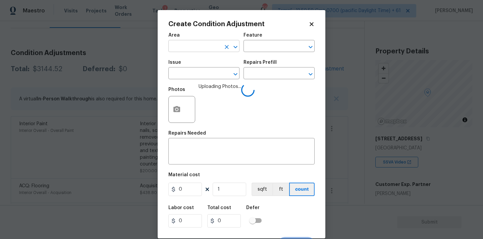
click at [201, 47] on input "text" at bounding box center [194, 47] width 52 height 10
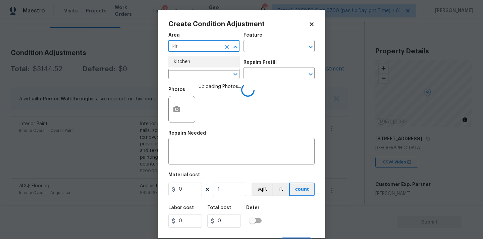
click at [193, 62] on li "Kitchen" at bounding box center [203, 61] width 71 height 11
type input "Kitchen"
click at [193, 75] on input "text" at bounding box center [194, 74] width 52 height 10
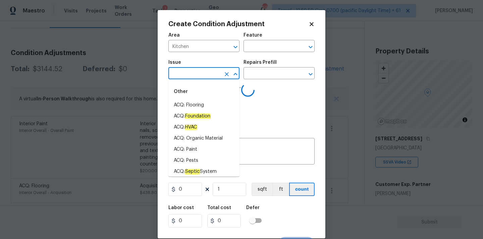
type input "k"
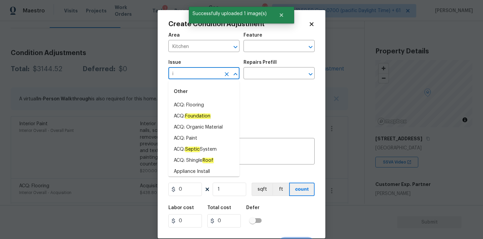
type input "it"
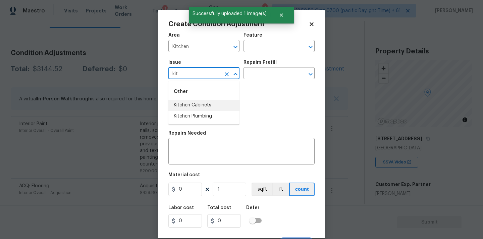
click at [200, 107] on li "Kitchen Cabinets" at bounding box center [203, 105] width 71 height 11
type input "Kitchen Cabinets"
click at [199, 148] on textarea at bounding box center [241, 152] width 138 height 14
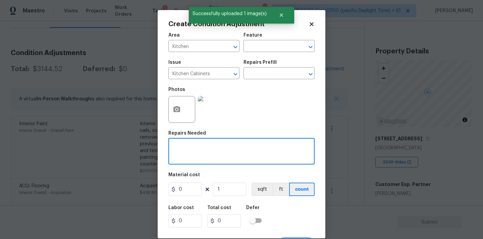
click at [196, 68] on div "Issue" at bounding box center [203, 64] width 71 height 9
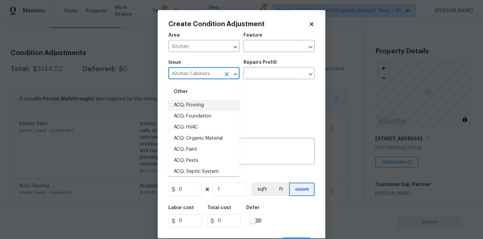
click at [196, 71] on input "Kitchen Cabinets" at bounding box center [194, 74] width 52 height 10
click at [247, 144] on div "x ​" at bounding box center [241, 152] width 146 height 25
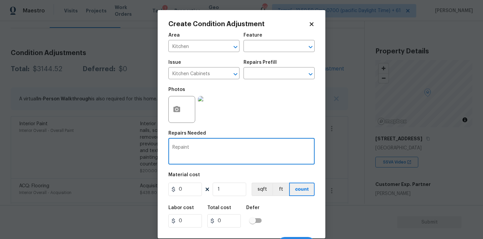
paste textarea "Kitchen Cabinets"
type textarea "Repaint Kitchen Cabinets"
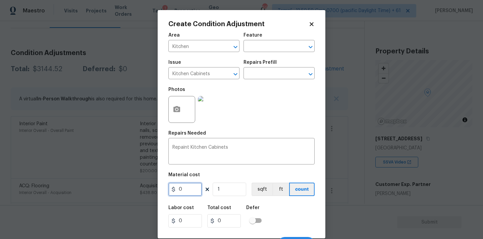
click at [191, 194] on input "0" at bounding box center [185, 189] width 34 height 13
type input "1200"
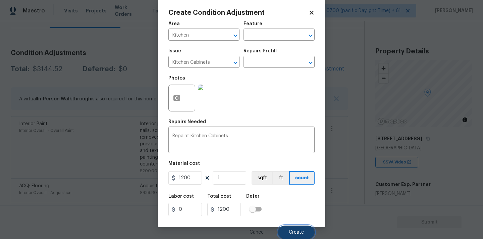
click at [286, 230] on button "Create" at bounding box center [296, 231] width 37 height 13
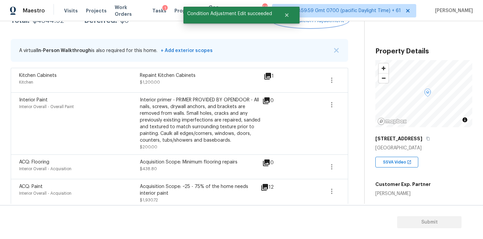
scroll to position [87, 0]
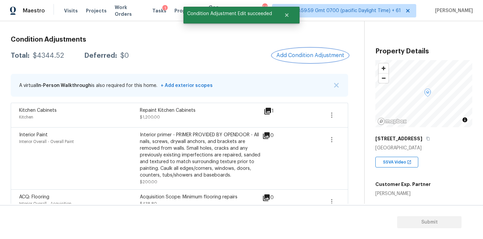
click at [315, 57] on span "Add Condition Adjustment" at bounding box center [310, 55] width 68 height 6
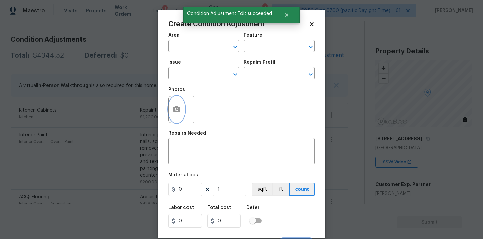
click at [179, 110] on icon "button" at bounding box center [176, 109] width 7 height 6
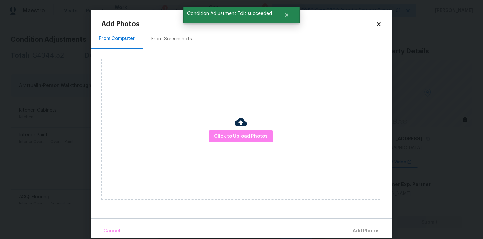
click at [238, 143] on div "Click to Upload Photos" at bounding box center [240, 129] width 279 height 141
click at [238, 133] on span "Click to Upload Photos" at bounding box center [241, 136] width 54 height 8
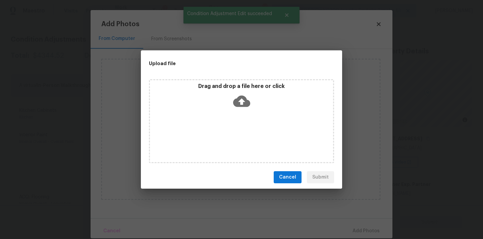
click at [240, 83] on p "Drag and drop a file here or click" at bounding box center [241, 86] width 183 height 7
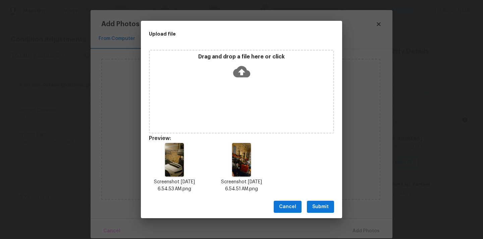
click at [322, 203] on span "Submit" at bounding box center [320, 207] width 16 height 8
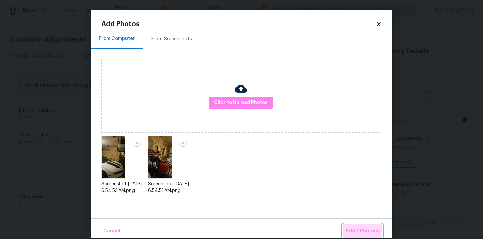
click at [348, 227] on span "Add 2 Photo(s)" at bounding box center [363, 231] width 34 height 8
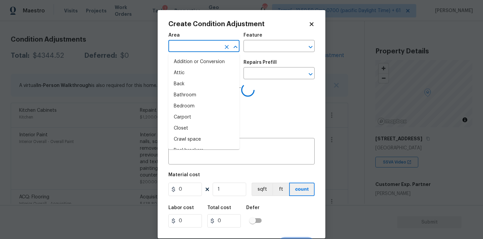
click at [205, 48] on input "text" at bounding box center [194, 47] width 52 height 10
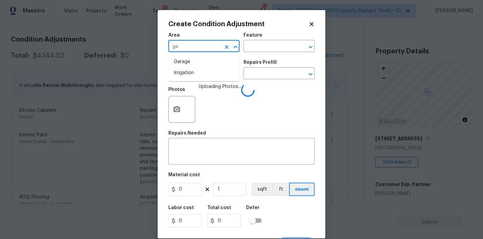
type input "gar"
click at [202, 67] on li "Garage" at bounding box center [203, 61] width 71 height 11
type input "Addition or Conversion"
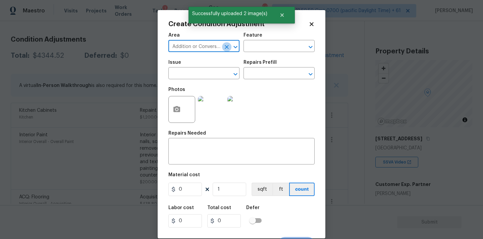
click at [227, 49] on icon "Clear" at bounding box center [226, 47] width 7 height 7
click at [198, 49] on input "text" at bounding box center [194, 47] width 52 height 10
click at [198, 65] on li "Garage" at bounding box center [203, 61] width 71 height 11
type input "Garage"
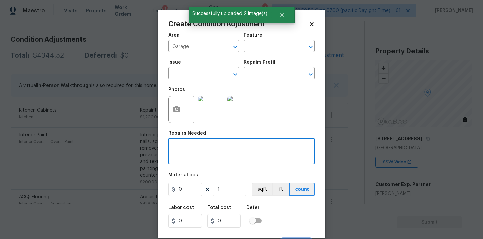
click at [203, 157] on textarea at bounding box center [241, 152] width 138 height 14
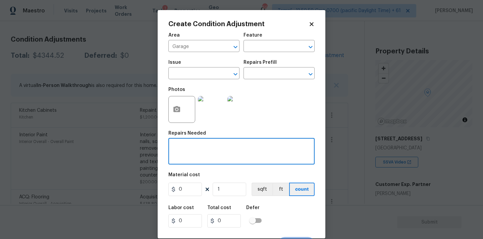
paste textarea "Garage"
type textarea "Garage drywall"
click at [186, 192] on input "0" at bounding box center [185, 189] width 34 height 13
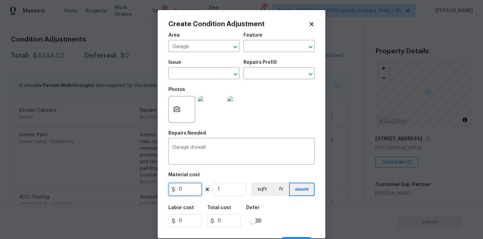
click at [186, 192] on input "0" at bounding box center [185, 189] width 34 height 13
type input "1000"
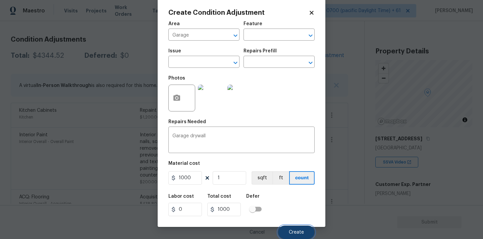
click at [293, 229] on button "Create" at bounding box center [296, 231] width 37 height 13
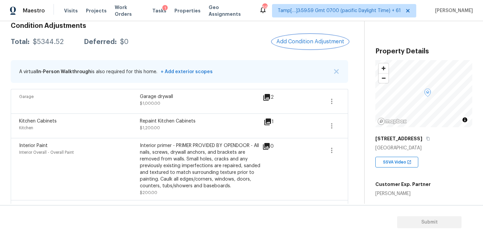
scroll to position [98, 0]
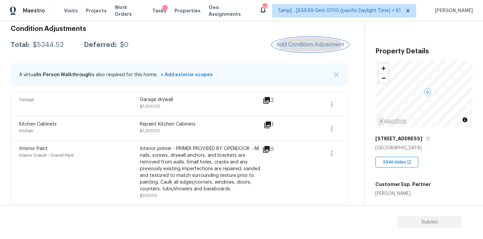
click at [312, 47] on span "Add Condition Adjustment" at bounding box center [310, 45] width 68 height 6
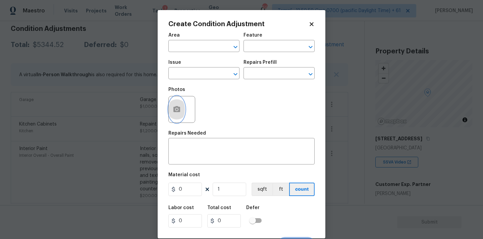
click at [180, 111] on icon "button" at bounding box center [176, 109] width 7 height 6
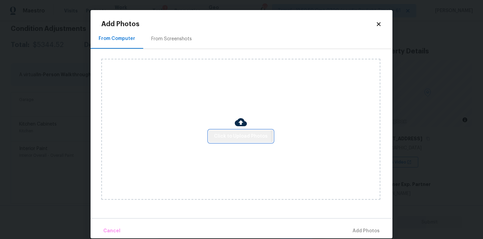
click at [219, 138] on span "Click to Upload Photos" at bounding box center [241, 136] width 54 height 8
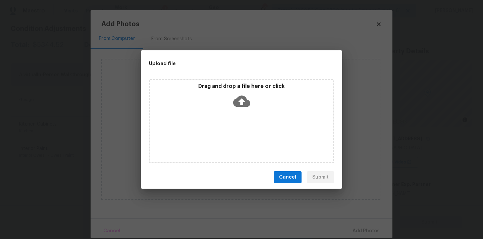
click at [242, 96] on icon at bounding box center [241, 101] width 17 height 11
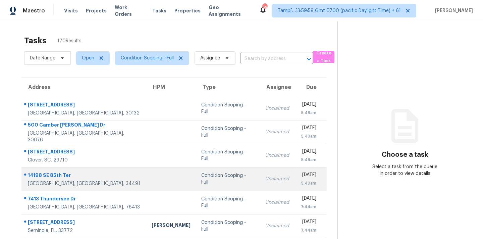
scroll to position [110, 0]
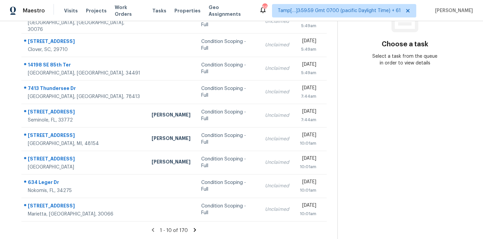
click at [195, 230] on icon at bounding box center [195, 230] width 6 height 6
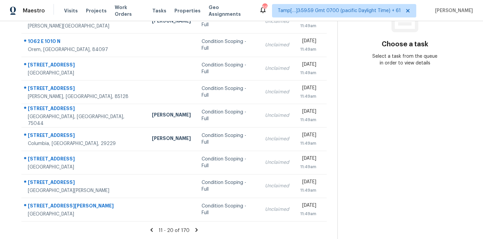
click at [196, 230] on icon at bounding box center [197, 230] width 2 height 4
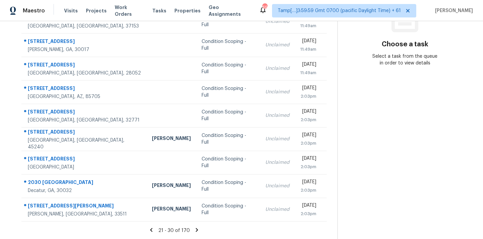
click at [195, 230] on icon at bounding box center [197, 230] width 6 height 6
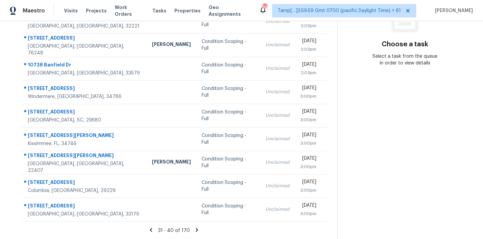
click at [195, 230] on icon at bounding box center [197, 230] width 6 height 6
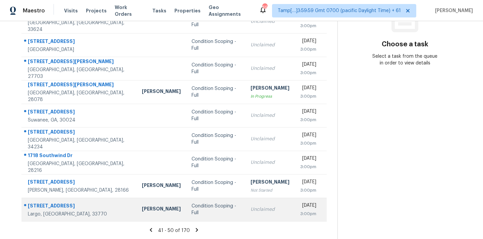
click at [203, 210] on div "Condition Scoping - Full" at bounding box center [216, 209] width 48 height 13
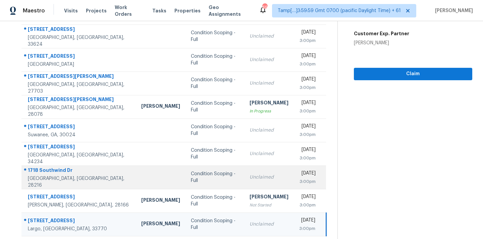
scroll to position [84, 0]
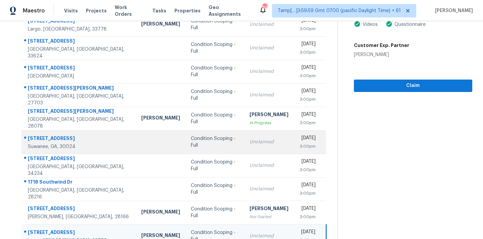
click at [211, 152] on td "Condition Scoping - Full" at bounding box center [215, 141] width 59 height 23
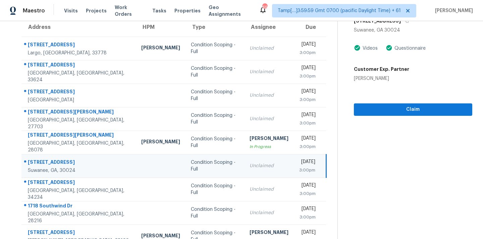
scroll to position [55, 0]
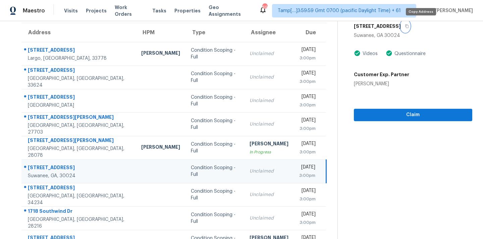
click at [409, 27] on icon "button" at bounding box center [407, 26] width 4 height 4
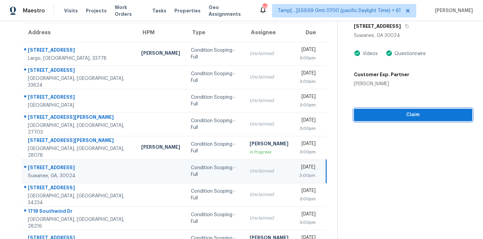
click at [384, 113] on span "Claim" at bounding box center [413, 115] width 108 height 8
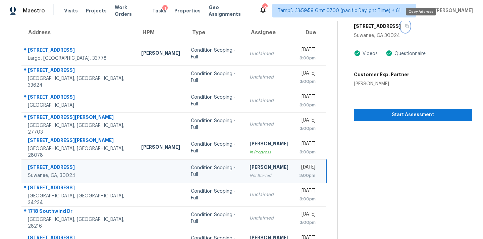
click at [409, 28] on icon "button" at bounding box center [406, 26] width 3 height 4
click at [299, 176] on div "3:00pm" at bounding box center [307, 175] width 16 height 7
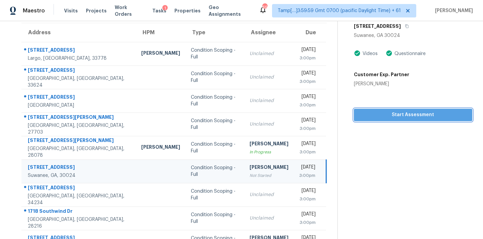
click at [402, 114] on span "Start Assessment" at bounding box center [413, 115] width 108 height 8
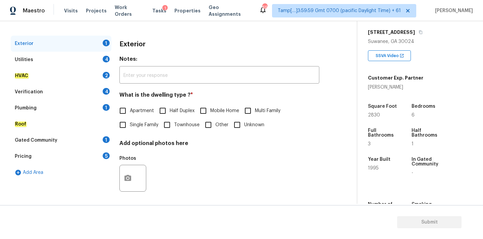
scroll to position [84, 0]
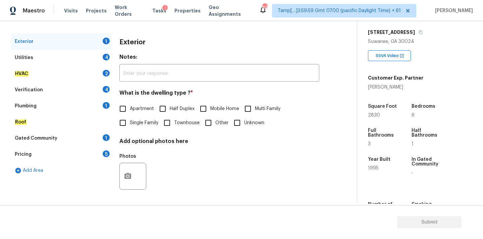
click at [135, 125] on span "Single Family" at bounding box center [144, 122] width 29 height 7
click at [130, 125] on input "Single Family" at bounding box center [123, 123] width 14 height 14
checkbox input "true"
click at [89, 59] on div "Utilities 4" at bounding box center [61, 58] width 101 height 16
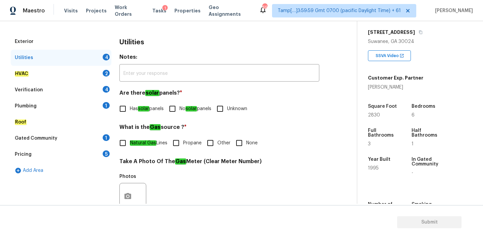
click at [196, 108] on em "solar" at bounding box center [191, 108] width 11 height 5
click at [180, 108] on input "No solar panels" at bounding box center [172, 109] width 14 height 14
checkbox input "true"
click at [247, 143] on span "None" at bounding box center [251, 143] width 11 height 7
click at [246, 143] on input "None" at bounding box center [239, 143] width 14 height 14
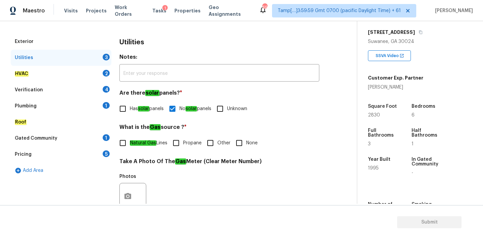
checkbox input "true"
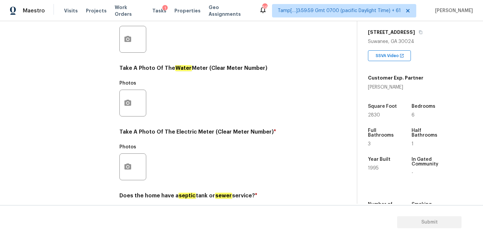
scroll to position [266, 0]
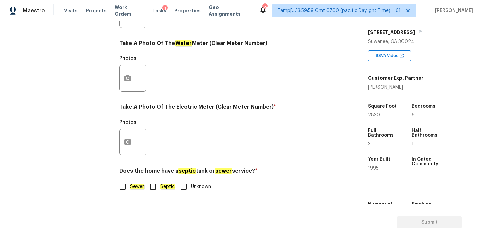
click at [138, 187] on em "Sewer" at bounding box center [137, 186] width 14 height 5
click at [130, 187] on input "Sewer" at bounding box center [123, 187] width 14 height 14
checkbox input "true"
click at [134, 137] on button "button" at bounding box center [128, 142] width 16 height 26
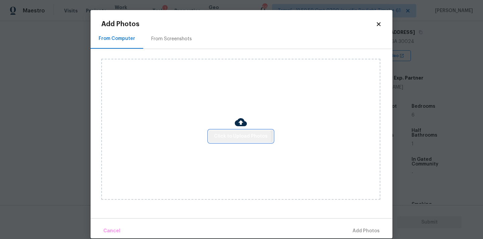
click at [232, 137] on span "Click to Upload Photos" at bounding box center [241, 136] width 54 height 8
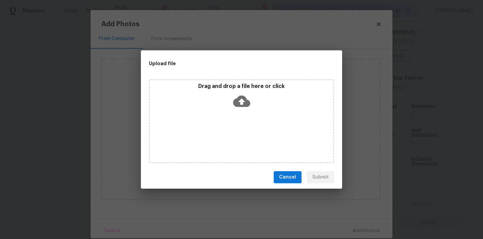
click at [241, 102] on icon at bounding box center [241, 101] width 17 height 17
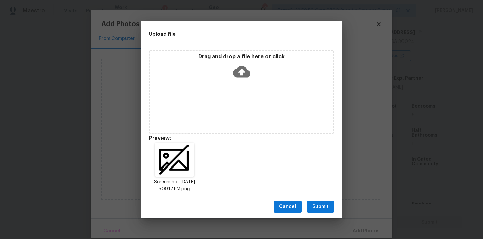
click at [327, 205] on span "Submit" at bounding box center [320, 207] width 16 height 8
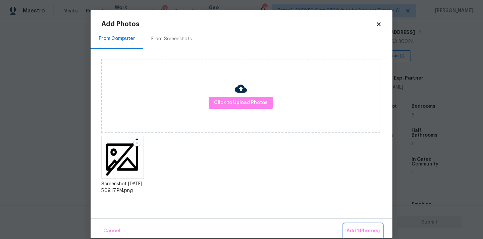
click at [365, 232] on span "Add 1 Photo(s)" at bounding box center [363, 231] width 33 height 8
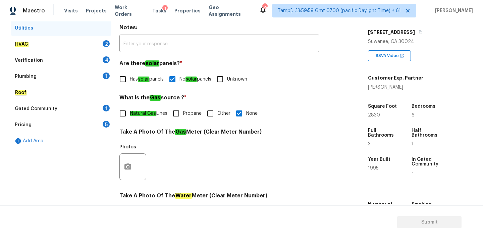
click at [93, 39] on div "HVAC 2" at bounding box center [61, 44] width 101 height 16
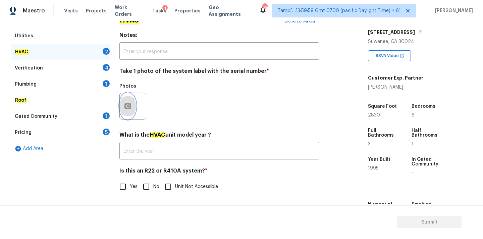
click at [131, 107] on icon "button" at bounding box center [127, 106] width 7 height 6
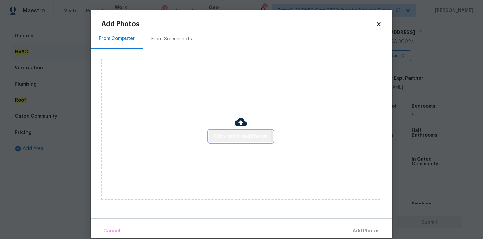
click at [219, 135] on span "Click to Upload Photos" at bounding box center [241, 136] width 54 height 8
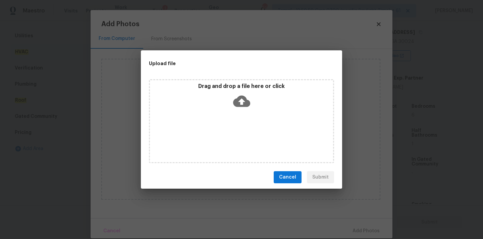
click at [229, 102] on div "Drag and drop a file here or click" at bounding box center [241, 97] width 183 height 29
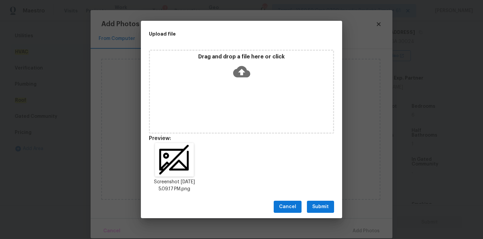
click at [329, 204] on button "Submit" at bounding box center [320, 207] width 27 height 12
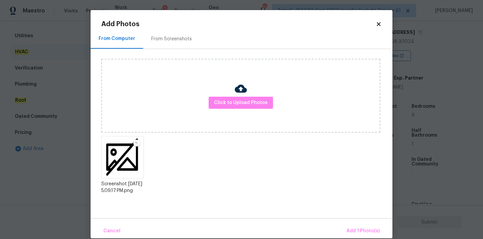
click at [356, 222] on div "Cancel Add 1 Photo(s)" at bounding box center [242, 228] width 302 height 20
click at [358, 228] on span "Add 1 Photo(s)" at bounding box center [363, 231] width 33 height 8
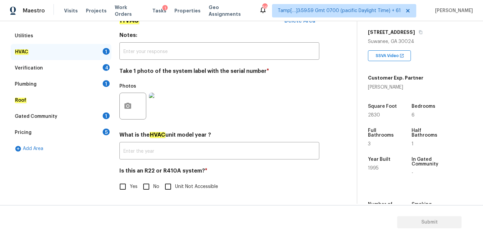
click at [154, 186] on span "No" at bounding box center [156, 186] width 6 height 7
click at [153, 186] on input "No" at bounding box center [146, 187] width 14 height 14
checkbox input "true"
click at [87, 66] on div "Verification 4" at bounding box center [61, 68] width 101 height 16
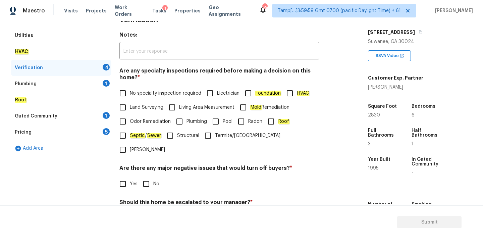
click at [130, 94] on span "No specialty inspection required" at bounding box center [165, 93] width 71 height 7
click at [130, 94] on input "No specialty inspection required" at bounding box center [123, 93] width 14 height 14
checkbox input "true"
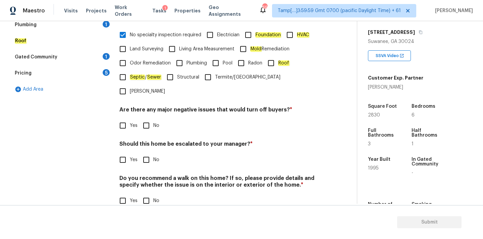
scroll to position [165, 0]
click at [153, 122] on span "No" at bounding box center [156, 125] width 6 height 7
click at [153, 118] on input "No" at bounding box center [146, 125] width 14 height 14
checkbox input "true"
click at [149, 153] on input "No" at bounding box center [146, 160] width 14 height 14
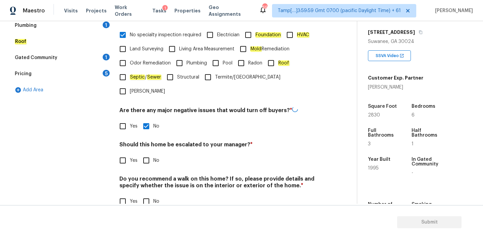
checkbox input "true"
click at [149, 194] on input "No" at bounding box center [146, 201] width 14 height 14
checkbox input "true"
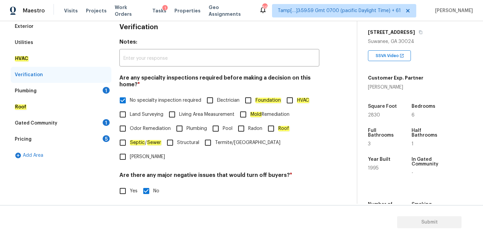
click at [66, 88] on div "Plumbing 1" at bounding box center [61, 91] width 101 height 16
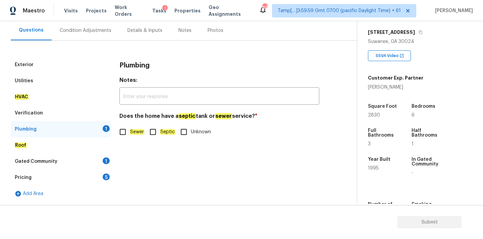
click at [129, 130] on input "Sewer" at bounding box center [123, 132] width 14 height 14
checkbox input "true"
click at [88, 160] on div "Gated Community 1" at bounding box center [61, 161] width 101 height 16
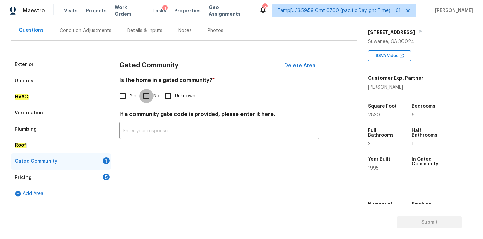
click at [146, 98] on input "No" at bounding box center [146, 96] width 14 height 14
checkbox input "true"
click at [100, 175] on div "Pricing 5" at bounding box center [61, 177] width 101 height 16
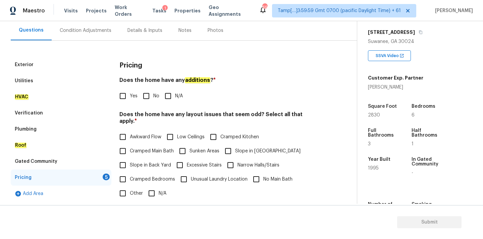
click at [145, 93] on input "No" at bounding box center [146, 96] width 14 height 14
checkbox input "true"
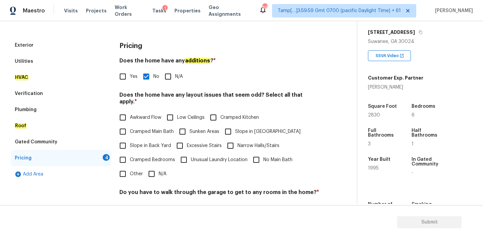
scroll to position [164, 0]
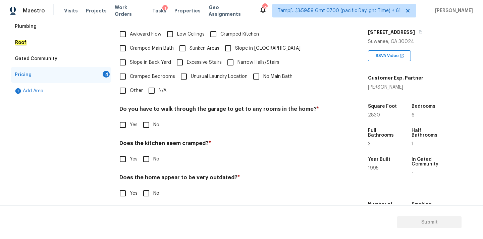
click at [151, 118] on input "No" at bounding box center [146, 125] width 14 height 14
checkbox input "true"
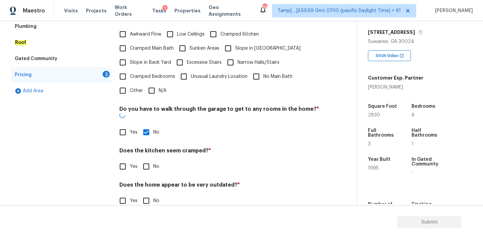
click at [152, 84] on input "N/A" at bounding box center [152, 91] width 14 height 14
checkbox input "true"
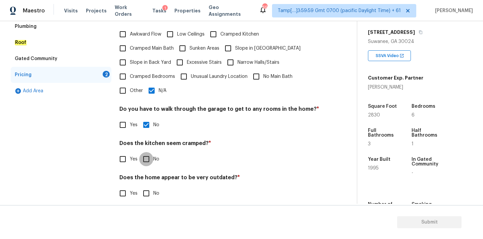
click at [152, 154] on input "No" at bounding box center [146, 159] width 14 height 14
checkbox input "true"
click at [152, 190] on input "No" at bounding box center [146, 193] width 14 height 14
checkbox input "true"
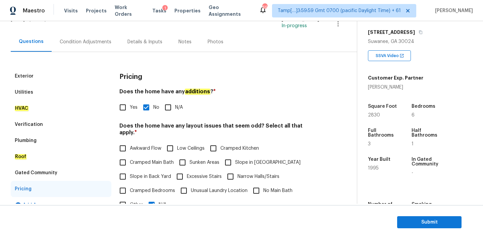
scroll to position [33, 0]
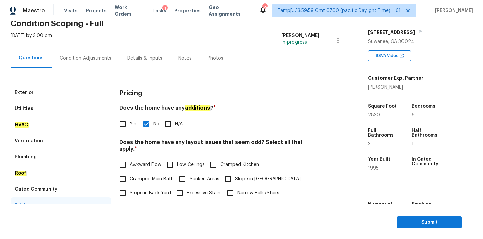
click at [96, 61] on div "Condition Adjustments" at bounding box center [86, 58] width 52 height 7
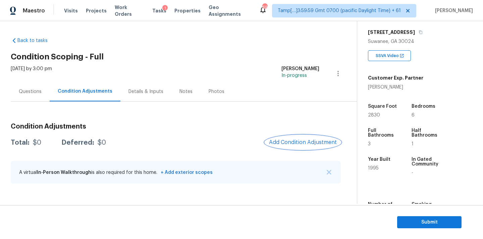
click at [295, 144] on span "Add Condition Adjustment" at bounding box center [303, 142] width 68 height 6
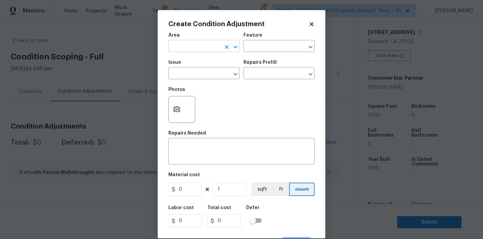
click at [199, 49] on input "text" at bounding box center [194, 47] width 52 height 10
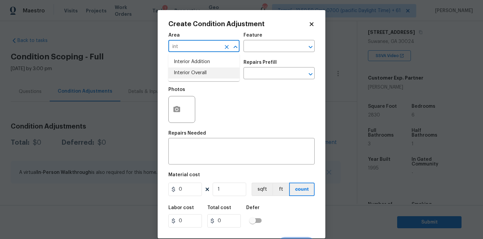
click at [204, 79] on ul "Interior Addition Interior Overall" at bounding box center [203, 68] width 71 height 28
click at [208, 73] on li "Interior Overall" at bounding box center [203, 72] width 71 height 11
type input "Interior Overall"
click at [208, 78] on input "text" at bounding box center [194, 74] width 52 height 10
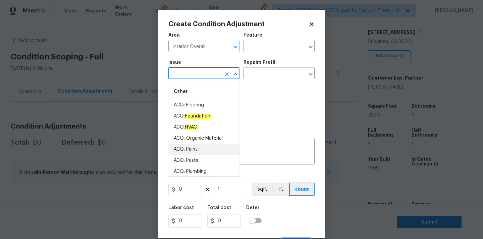
click at [191, 149] on li "ACQ: Paint" at bounding box center [203, 149] width 71 height 11
type input "ACQ: Paint"
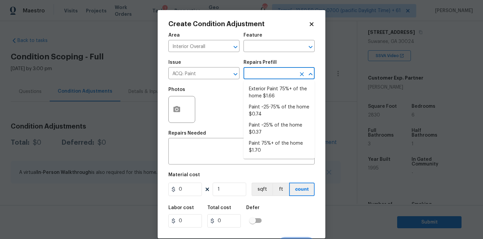
click at [268, 78] on input "text" at bounding box center [270, 74] width 52 height 10
click at [271, 127] on li "Paint ~25% of the home $0.37" at bounding box center [279, 129] width 71 height 18
type input "Acquisition"
type textarea "Acquisition Scope: ~25% of the home needs interior paint"
type input "0.37"
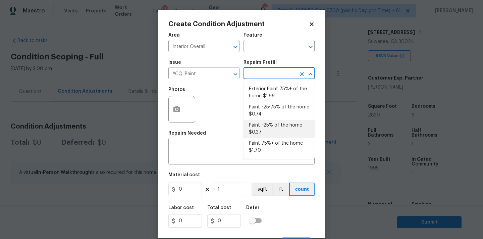
type input "0.37"
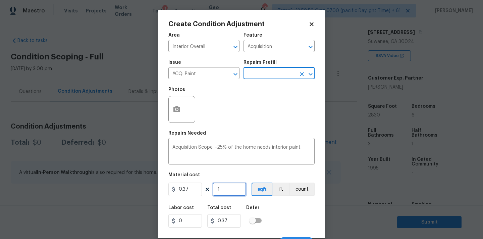
click at [225, 189] on input "1" at bounding box center [230, 189] width 34 height 13
type input "2"
type input "0.74"
type input "28"
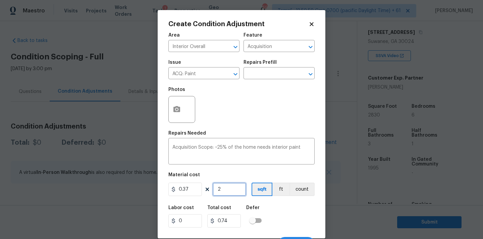
type input "10.36"
type input "283"
type input "104.71"
type input "2830"
type input "1047.1"
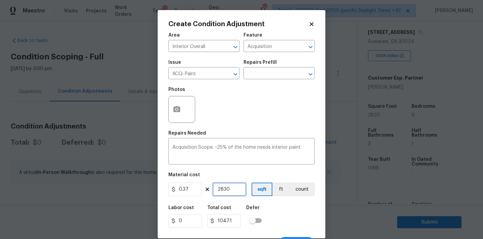
scroll to position [12, 0]
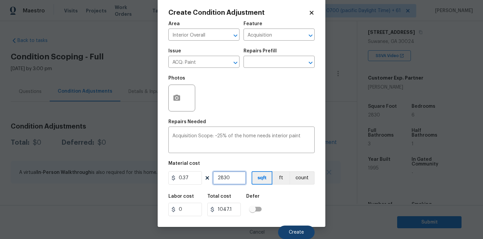
type input "2830"
click at [284, 228] on button "Create" at bounding box center [296, 231] width 37 height 13
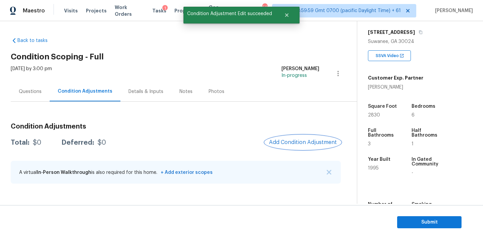
scroll to position [0, 0]
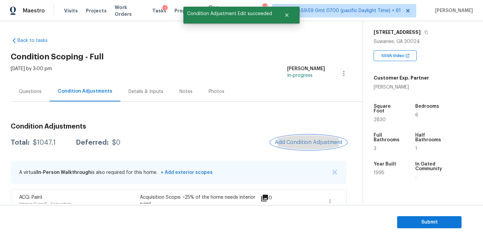
click at [298, 140] on span "Add Condition Adjustment" at bounding box center [309, 142] width 68 height 6
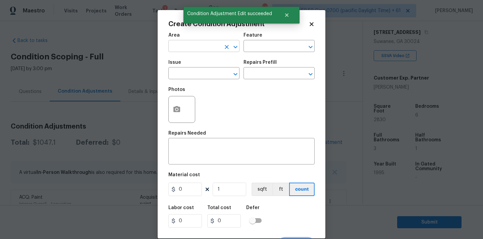
click at [193, 46] on input "text" at bounding box center [194, 47] width 52 height 10
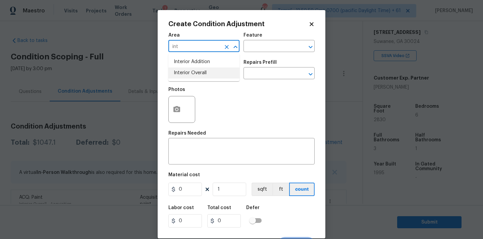
click at [193, 70] on li "Interior Overall" at bounding box center [203, 72] width 71 height 11
type input "Interior Overall"
click at [198, 73] on input "text" at bounding box center [194, 74] width 52 height 10
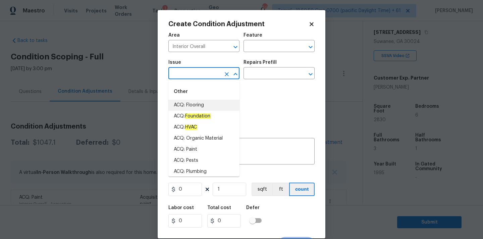
drag, startPoint x: 204, startPoint y: 103, endPoint x: 238, endPoint y: 85, distance: 38.7
click at [204, 103] on li "ACQ: Flooring" at bounding box center [203, 105] width 71 height 11
type input "ACQ: Flooring"
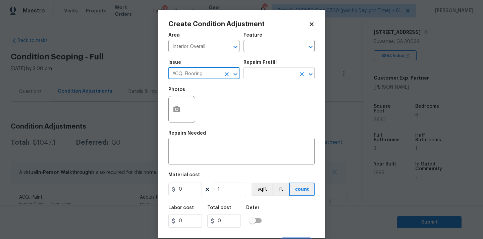
click at [267, 72] on input "text" at bounding box center [270, 74] width 52 height 10
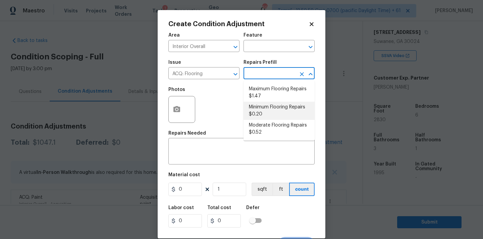
click at [265, 107] on li "Minimum Flooring Repairs $0.20" at bounding box center [279, 111] width 71 height 18
type input "Acquisition"
type textarea "Acquisition Scope: Minimum flooring repairs"
type input "0.2"
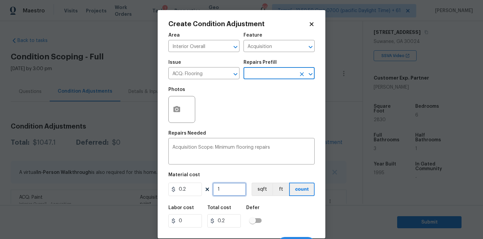
click at [228, 190] on input "1" at bounding box center [230, 189] width 34 height 13
type input "3"
type input "0.6"
type input "38"
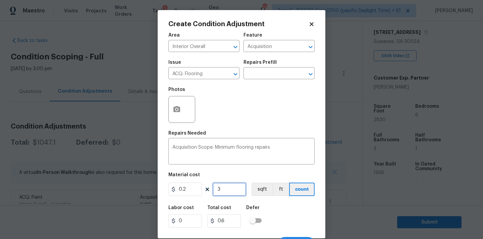
type input "7.6"
type input "3"
type input "0.6"
type input "0"
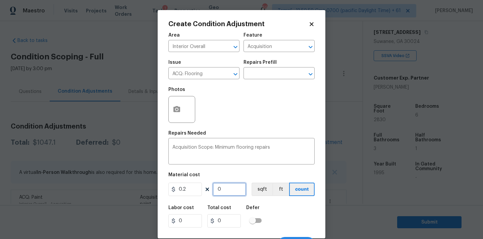
type input "2"
type input "0.4"
type input "28"
type input "5.6"
type input "283"
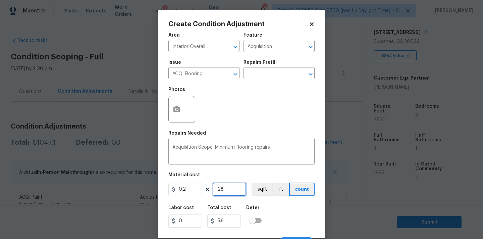
type input "56.6"
type input "2830"
type input "566"
click at [234, 191] on input "2830" at bounding box center [230, 189] width 34 height 13
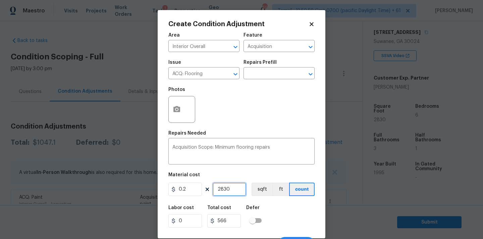
type input "6"
type input "1.2"
type input "62"
type input "12.4"
type input "623"
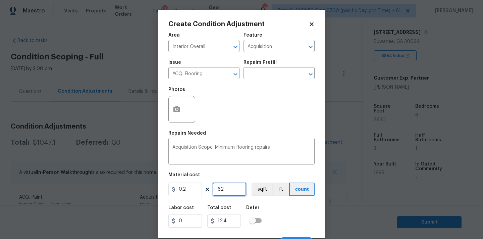
type input "124.6"
type input "6238"
type input "1247.6"
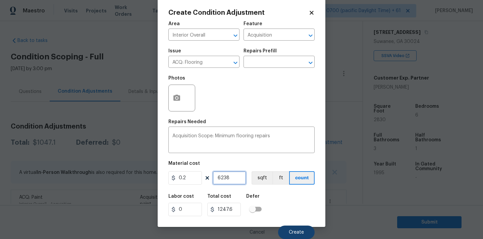
type input "6238"
click at [296, 229] on button "Create" at bounding box center [296, 231] width 37 height 13
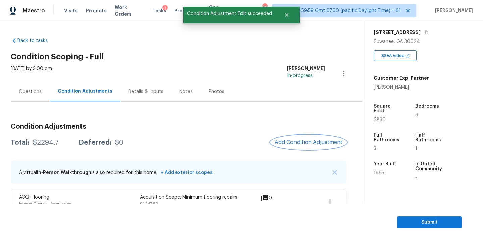
scroll to position [41, 0]
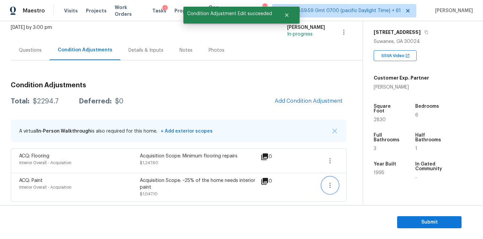
click at [332, 184] on icon "button" at bounding box center [330, 185] width 8 height 8
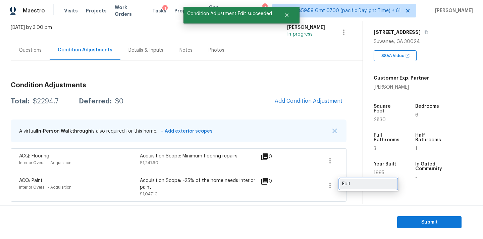
click at [349, 181] on div "Edit" at bounding box center [368, 184] width 52 height 7
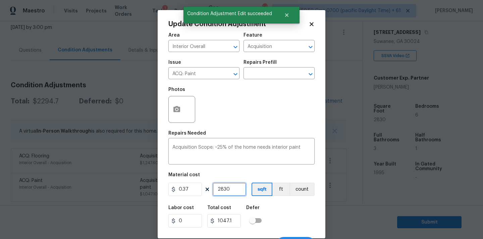
click at [231, 193] on input "2830" at bounding box center [230, 189] width 34 height 13
type input "6"
type input "2.22"
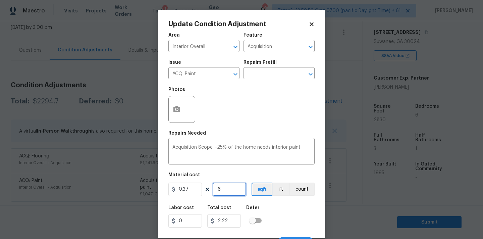
type input "62"
type input "22.94"
type input "623"
type input "230.51"
type input "6238"
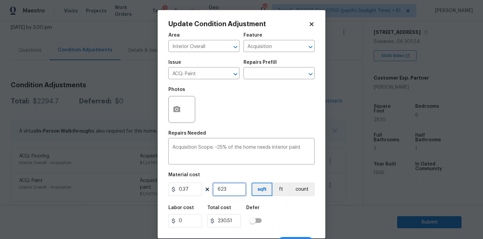
type input "2308.06"
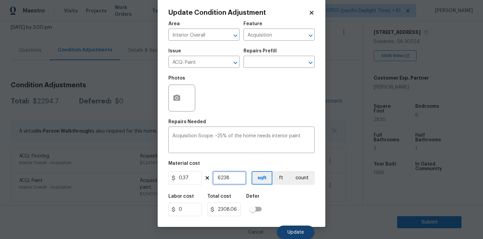
type input "6238"
click at [296, 233] on span "Update" at bounding box center [296, 232] width 16 height 5
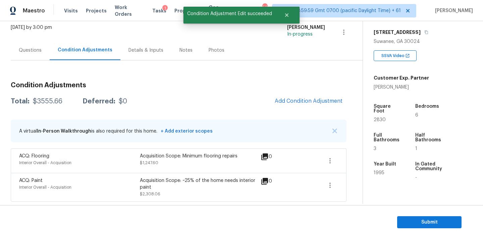
scroll to position [0, 0]
click at [295, 100] on span "Add Condition Adjustment" at bounding box center [309, 101] width 68 height 6
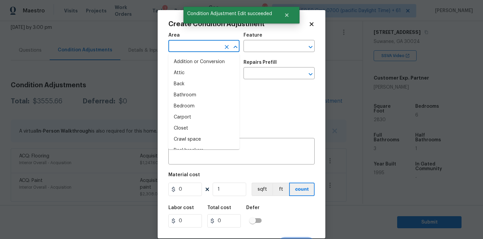
click at [188, 42] on input "text" at bounding box center [194, 47] width 52 height 10
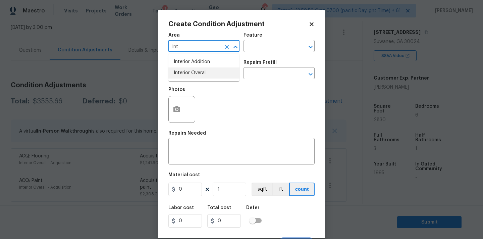
click at [194, 72] on li "Interior Overall" at bounding box center [203, 72] width 71 height 11
type input "Interior Overall"
click at [179, 115] on button "button" at bounding box center [177, 109] width 16 height 26
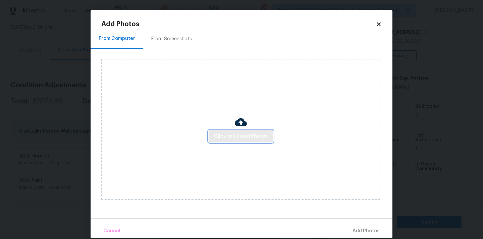
click at [225, 133] on span "Click to Upload Photos" at bounding box center [241, 136] width 54 height 8
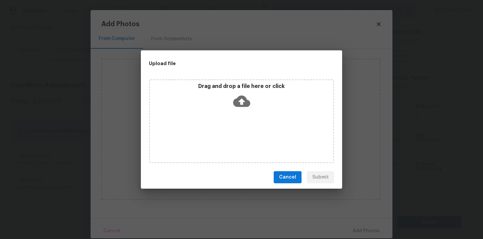
click at [237, 101] on icon at bounding box center [241, 101] width 17 height 11
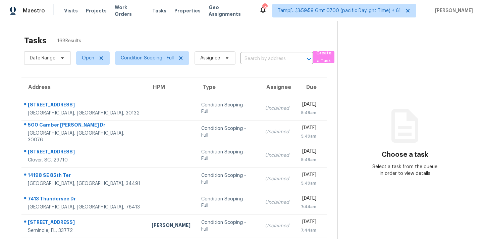
scroll to position [110, 0]
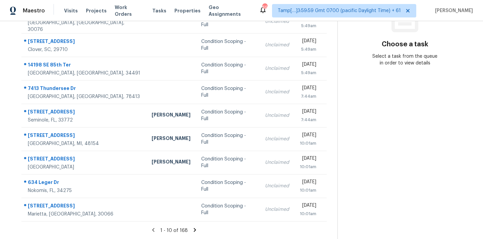
click at [194, 230] on icon at bounding box center [195, 230] width 6 height 6
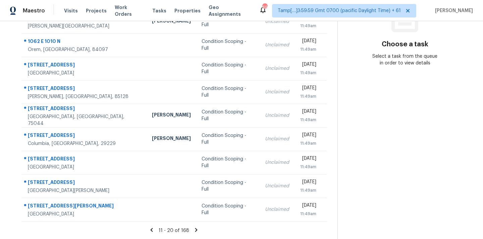
click at [195, 230] on icon at bounding box center [196, 230] width 2 height 4
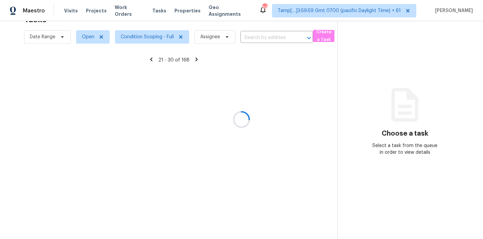
scroll to position [21, 0]
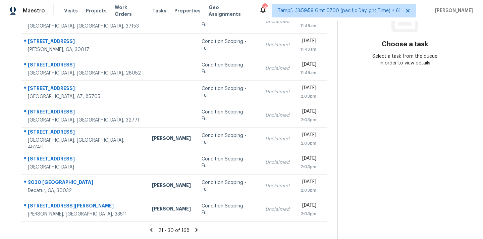
click at [196, 230] on icon at bounding box center [197, 230] width 2 height 4
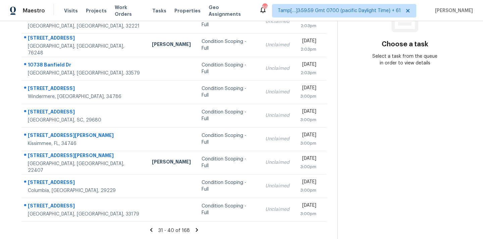
click at [195, 230] on icon at bounding box center [197, 230] width 6 height 6
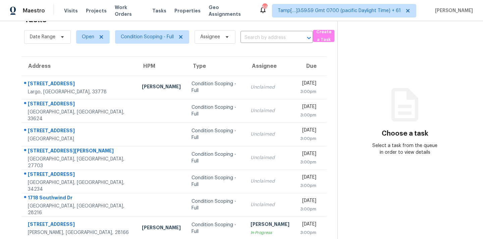
scroll to position [110, 0]
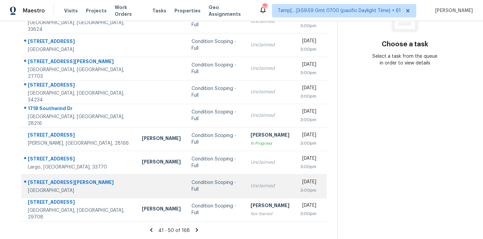
click at [300, 191] on div "3:00pm" at bounding box center [308, 190] width 16 height 7
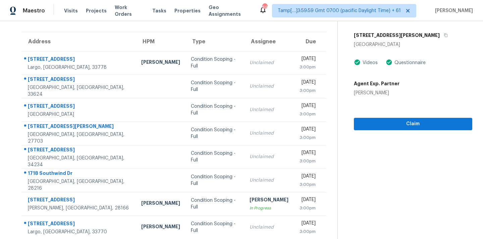
scroll to position [0, 0]
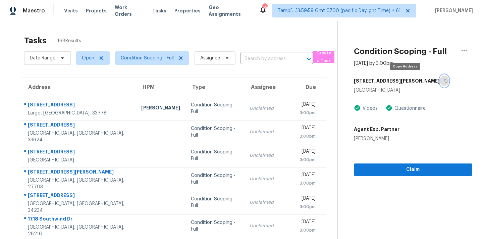
click at [444, 81] on icon "button" at bounding box center [446, 81] width 4 height 4
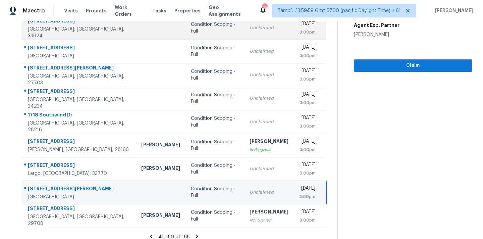
scroll to position [110, 0]
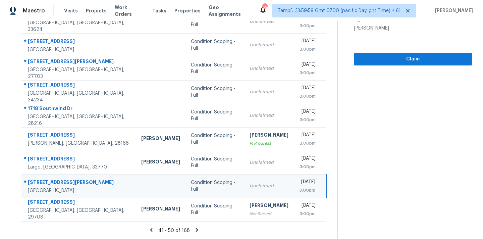
click at [194, 230] on icon at bounding box center [197, 230] width 6 height 6
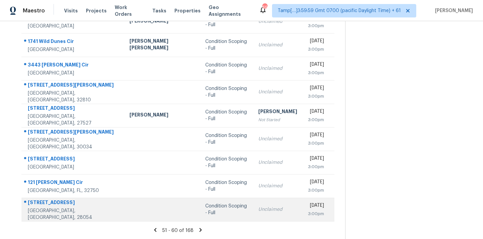
click at [212, 205] on td "Condition Scoping - Full" at bounding box center [226, 209] width 53 height 23
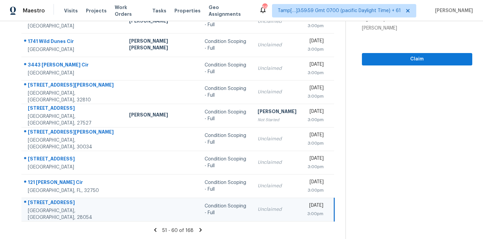
scroll to position [108, 0]
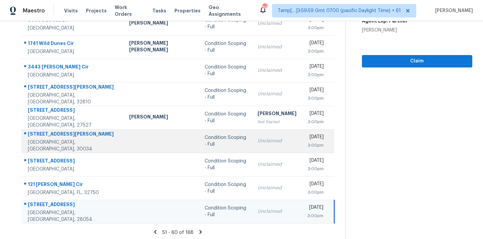
click at [307, 140] on div "[DATE]" at bounding box center [315, 138] width 17 height 8
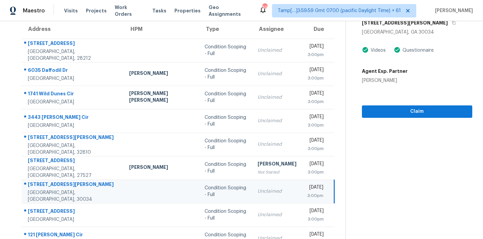
scroll to position [39, 0]
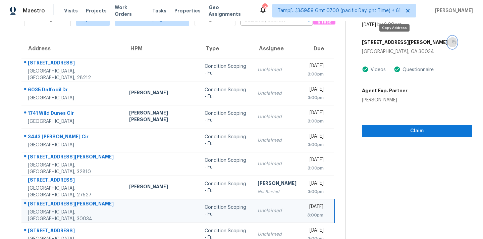
click at [452, 42] on icon "button" at bounding box center [454, 42] width 4 height 4
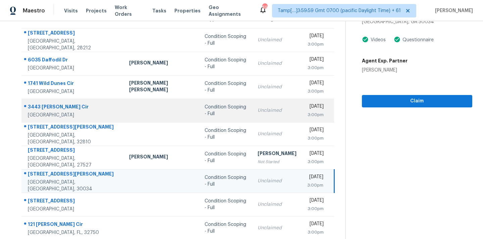
scroll to position [90, 0]
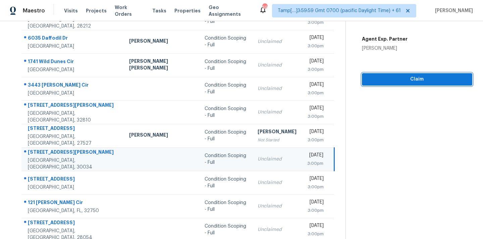
click at [368, 85] on button "Claim" at bounding box center [417, 79] width 110 height 12
click at [368, 85] on button "Start Assessment" at bounding box center [417, 79] width 110 height 12
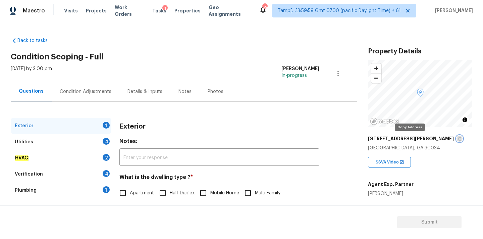
click at [458, 139] on icon "button" at bounding box center [459, 139] width 3 height 4
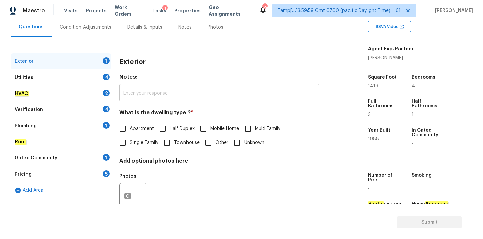
scroll to position [84, 0]
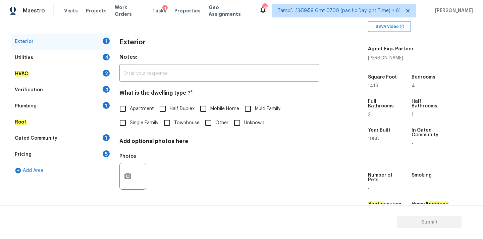
click at [143, 123] on span "Single Family" at bounding box center [144, 122] width 29 height 7
click at [130, 123] on input "Single Family" at bounding box center [123, 123] width 14 height 14
checkbox input "true"
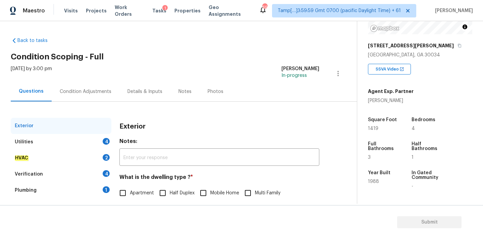
scroll to position [76, 0]
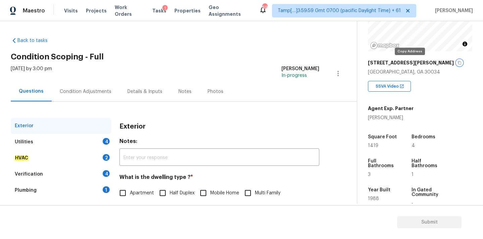
click at [457, 64] on button "button" at bounding box center [460, 63] width 6 height 6
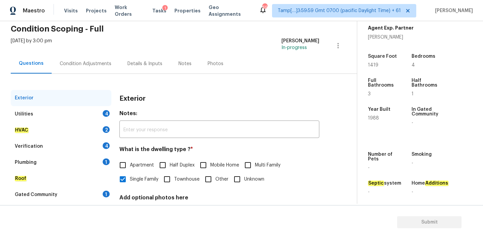
scroll to position [165, 0]
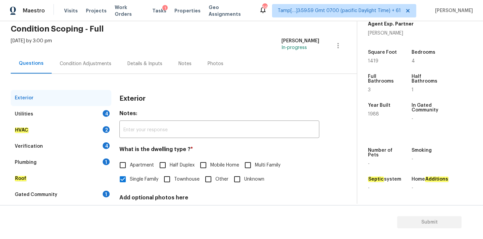
click at [87, 60] on div "Condition Adjustments" at bounding box center [86, 63] width 52 height 7
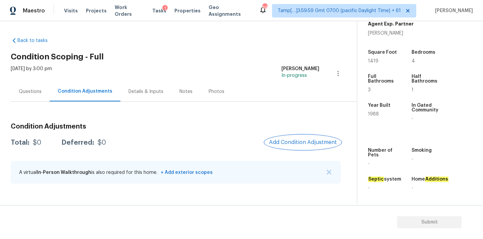
click at [298, 144] on span "Add Condition Adjustment" at bounding box center [303, 142] width 68 height 6
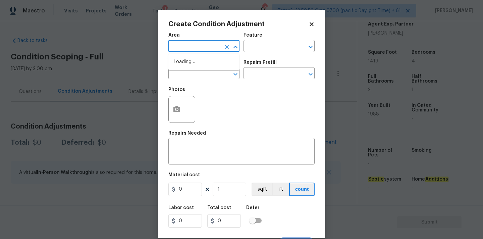
click at [189, 44] on input "text" at bounding box center [194, 47] width 52 height 10
click at [195, 70] on li "Interior Overall" at bounding box center [203, 72] width 71 height 11
type input "Interior Overall"
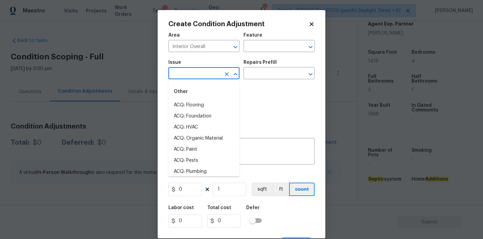
click at [195, 71] on input "text" at bounding box center [194, 74] width 52 height 10
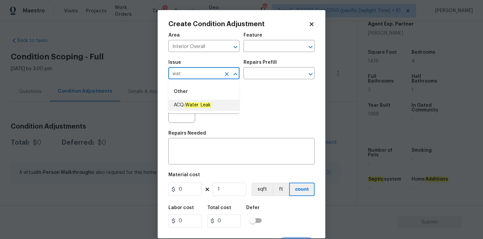
click at [201, 106] on em "Leak" at bounding box center [205, 104] width 11 height 5
type input "ACQ: Water Leak"
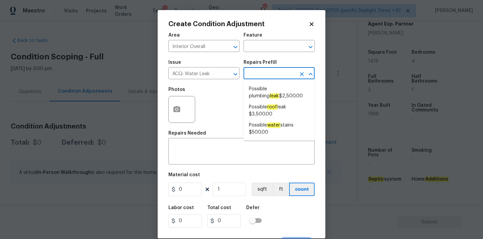
click at [264, 74] on input "text" at bounding box center [270, 74] width 52 height 10
click at [268, 112] on span "Possible roof leak $3,500.00" at bounding box center [279, 111] width 60 height 14
type input "Acquisition"
type textarea "Acquisition Scope: Possible roof leak"
type input "3500"
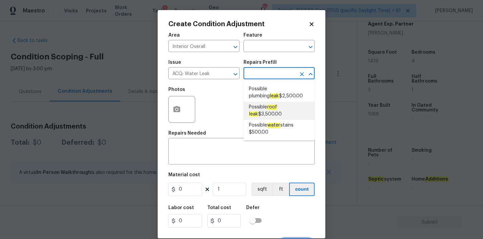
type input "3500"
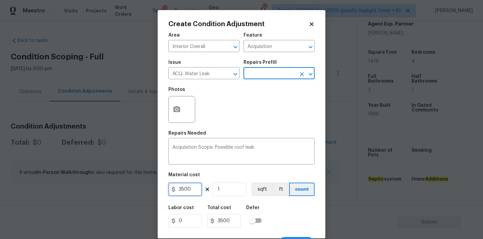
click at [193, 191] on input "3500" at bounding box center [185, 189] width 34 height 13
type input "2500"
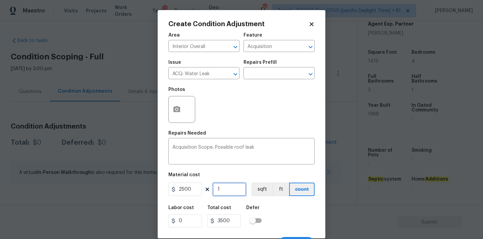
type input "2500"
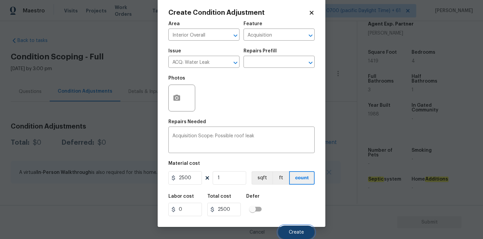
click at [299, 233] on span "Create" at bounding box center [296, 232] width 15 height 5
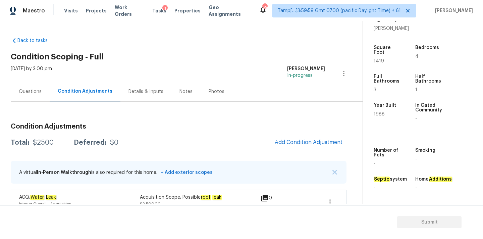
scroll to position [13, 0]
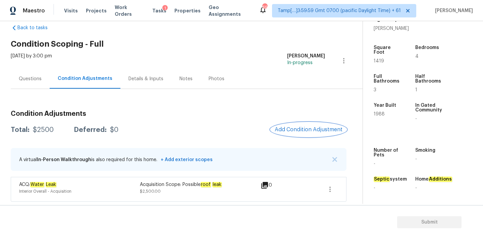
click at [293, 130] on span "Add Condition Adjustment" at bounding box center [309, 130] width 68 height 6
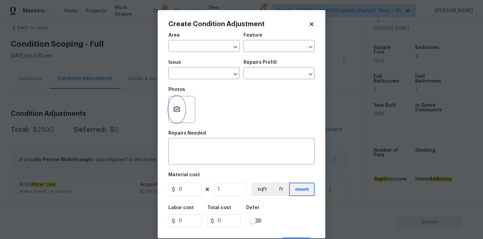
click at [180, 112] on icon "button" at bounding box center [176, 109] width 7 height 6
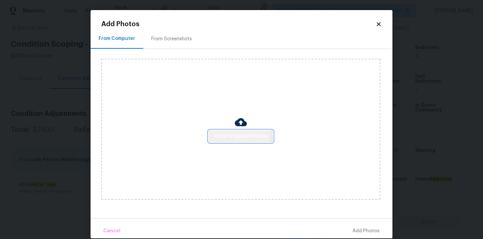
click at [227, 136] on span "Click to Upload Photos" at bounding box center [241, 136] width 54 height 8
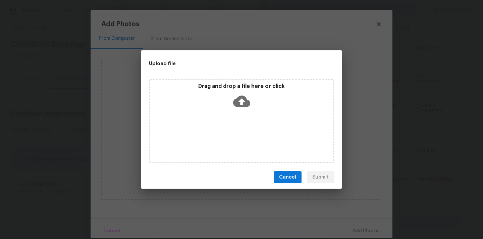
click at [240, 112] on div "Drag and drop a file here or click" at bounding box center [241, 121] width 185 height 84
